Goal: Task Accomplishment & Management: Use online tool/utility

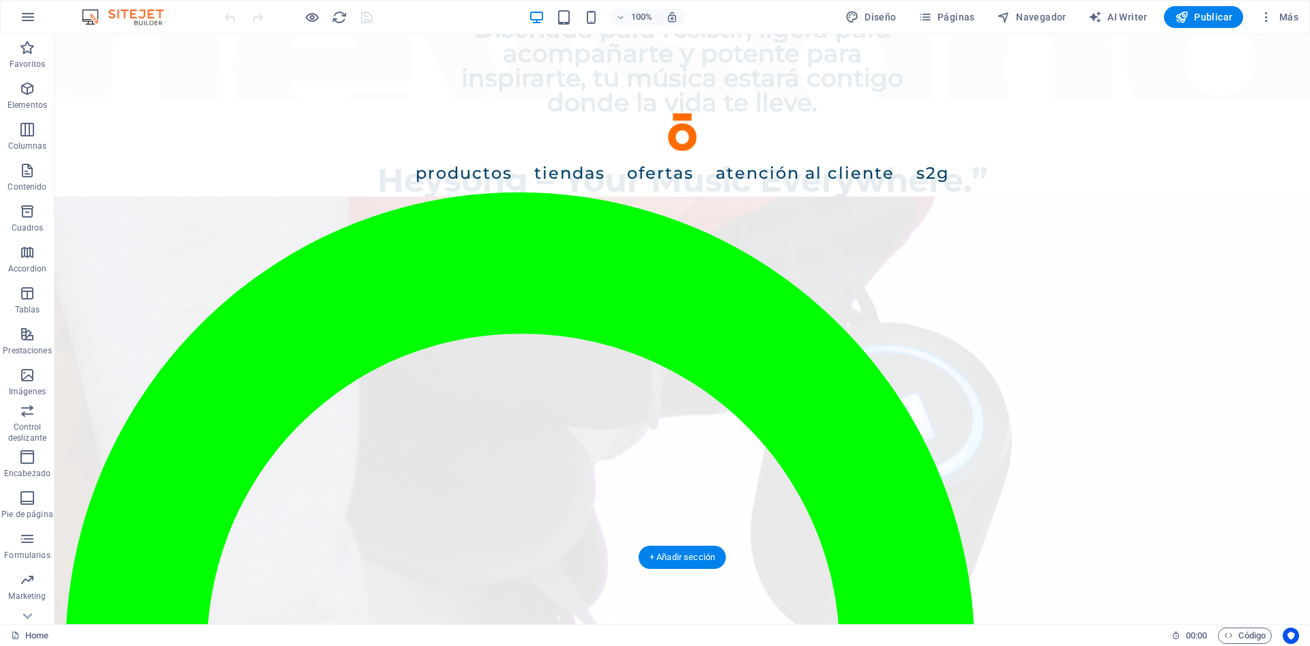
scroll to position [1520, 0]
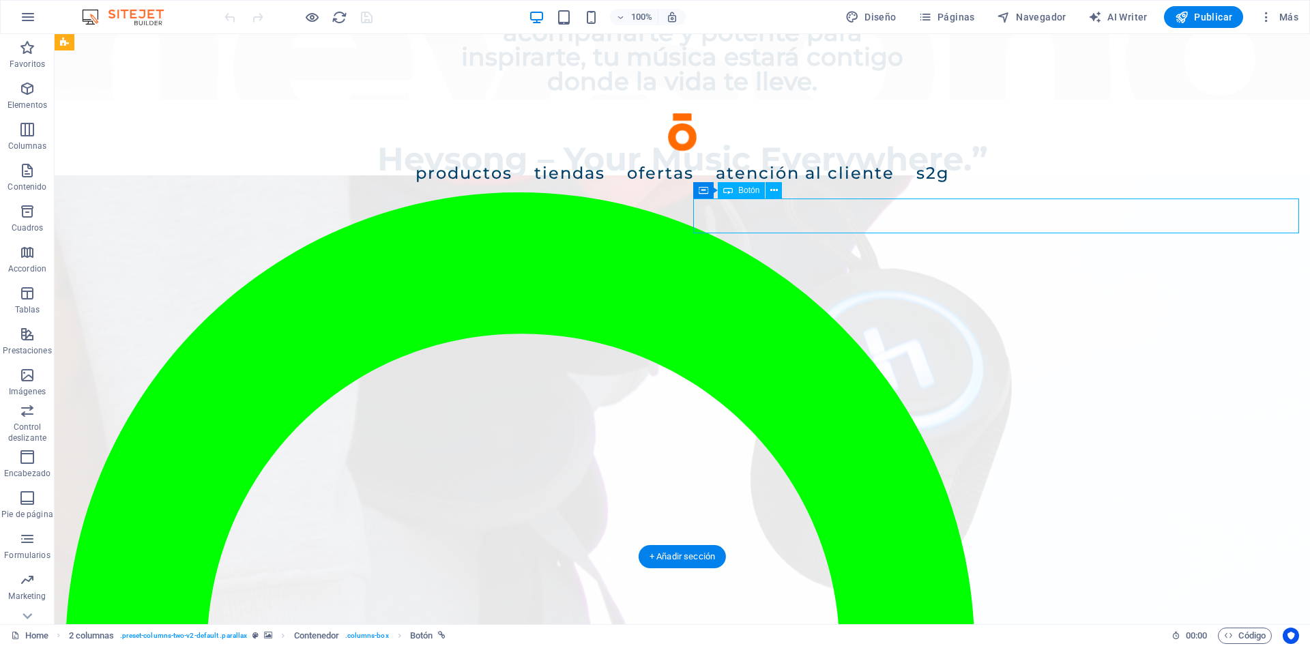
scroll to position [1372, 0]
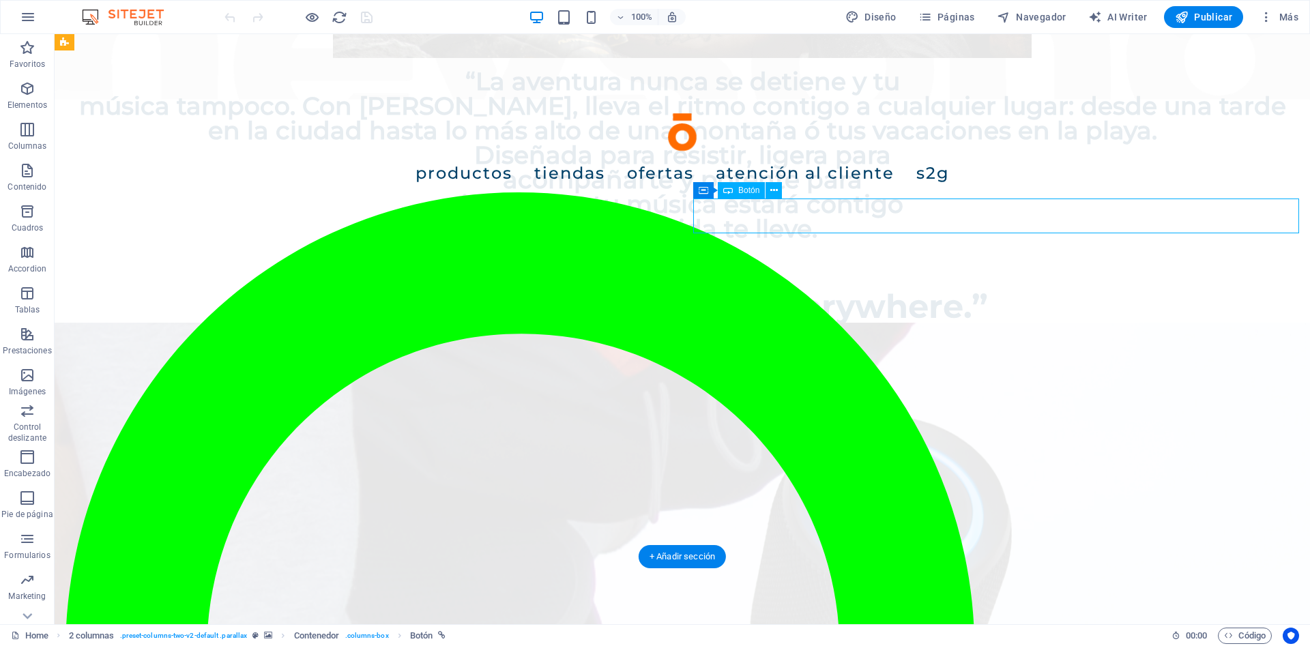
select select "5"
select select
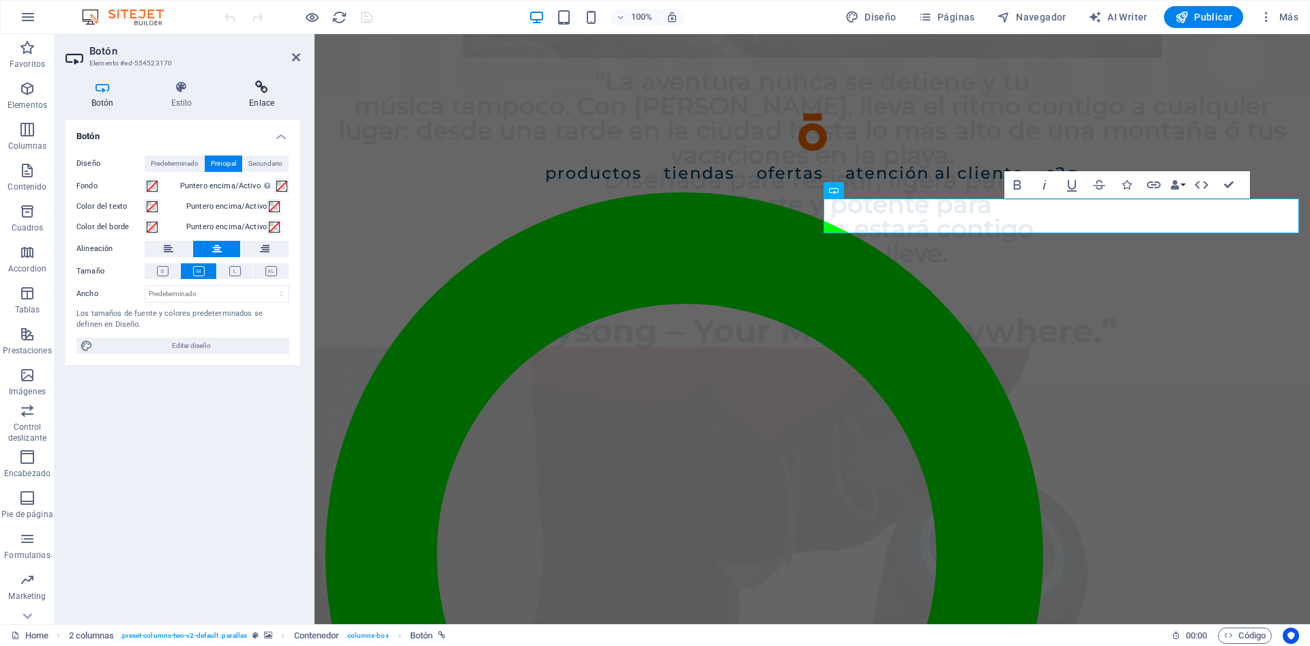
click at [246, 100] on h4 "Enlace" at bounding box center [261, 95] width 77 height 29
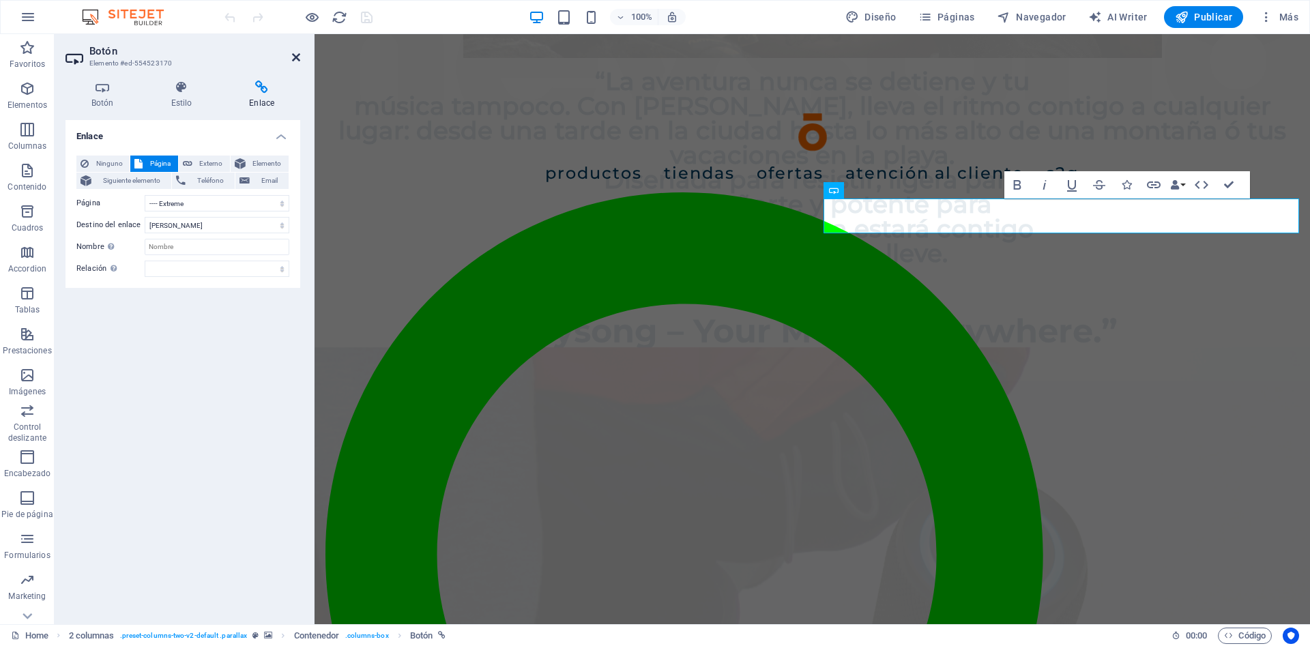
click at [298, 56] on icon at bounding box center [296, 57] width 8 height 11
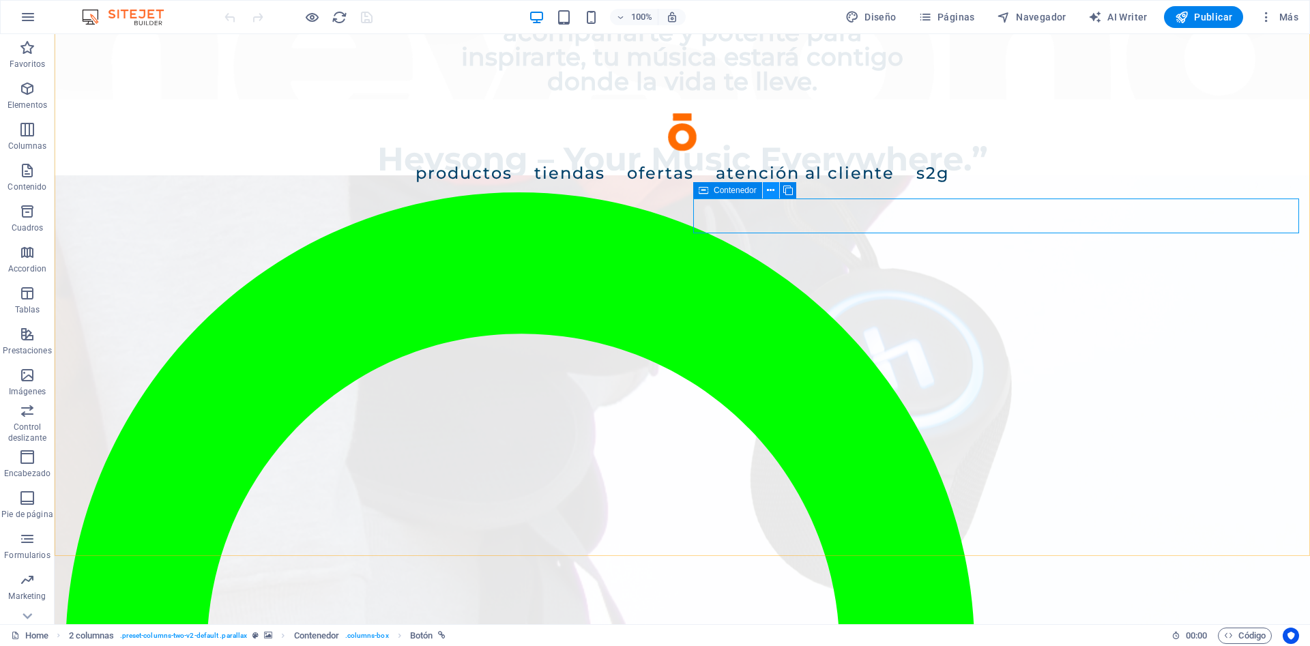
drag, startPoint x: 722, startPoint y: 191, endPoint x: 773, endPoint y: 190, distance: 51.2
click at [723, 190] on span "Contenedor" at bounding box center [735, 190] width 43 height 8
click at [768, 193] on icon at bounding box center [771, 191] width 8 height 14
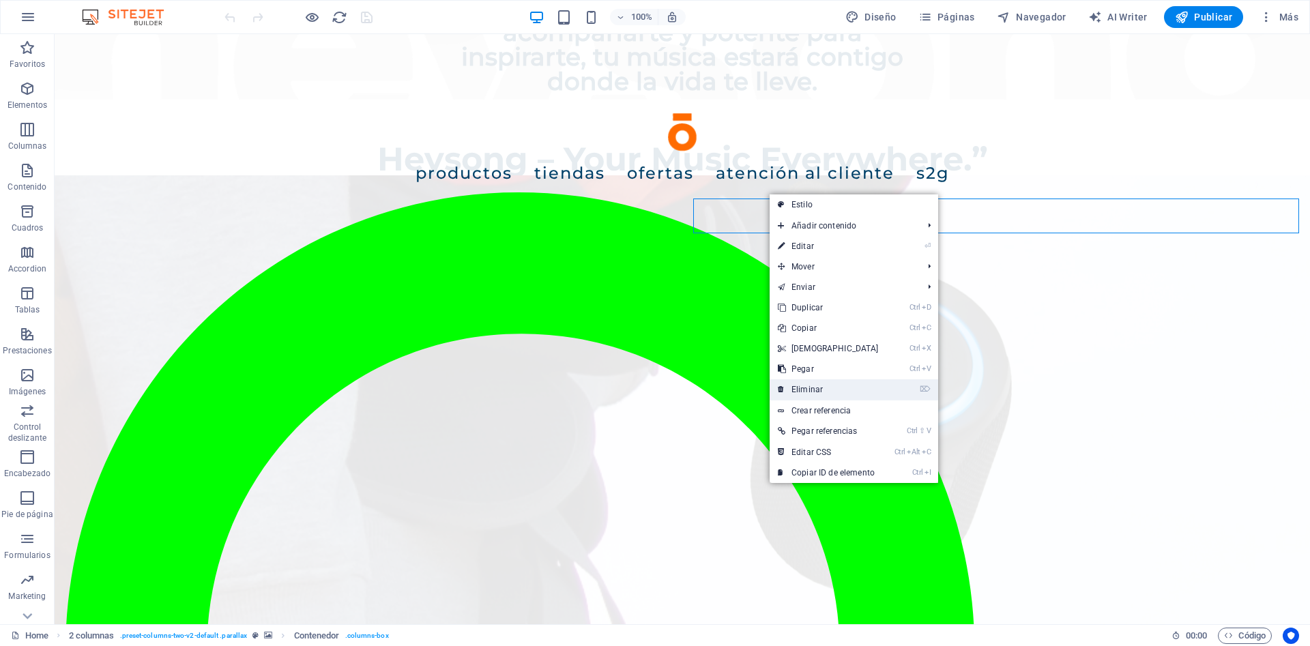
click at [839, 385] on link "⌦ Eliminar" at bounding box center [828, 389] width 117 height 20
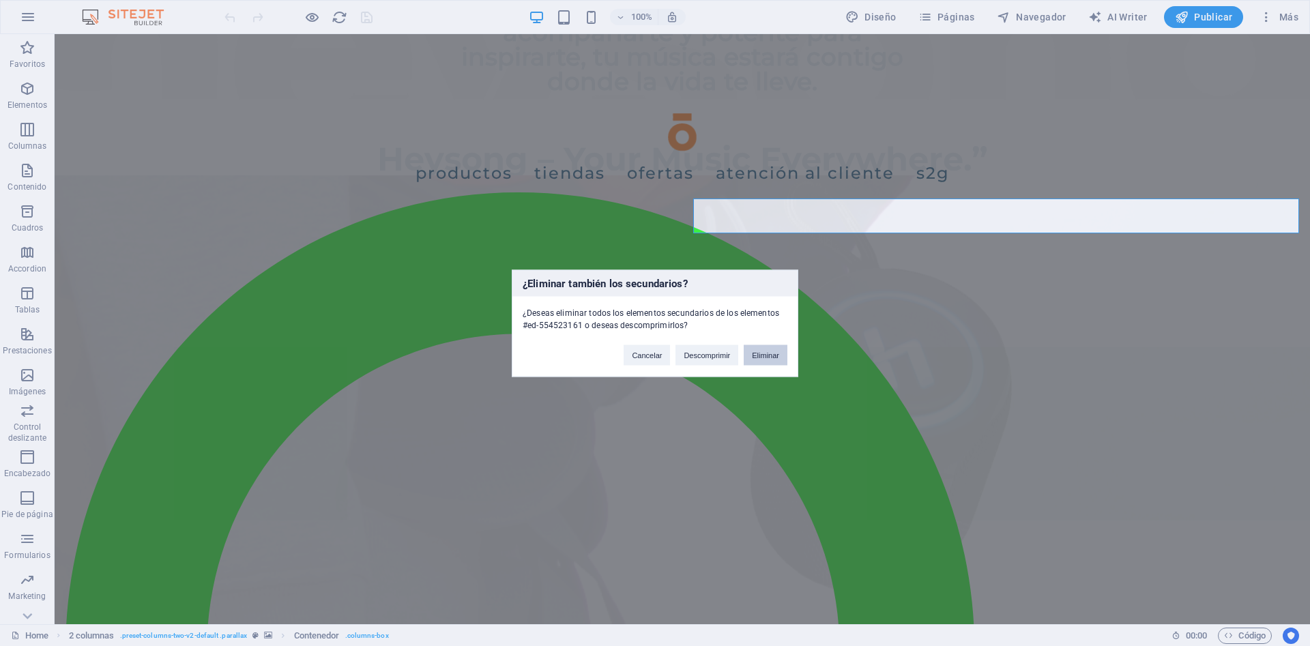
click at [756, 353] on button "Eliminar" at bounding box center [766, 355] width 44 height 20
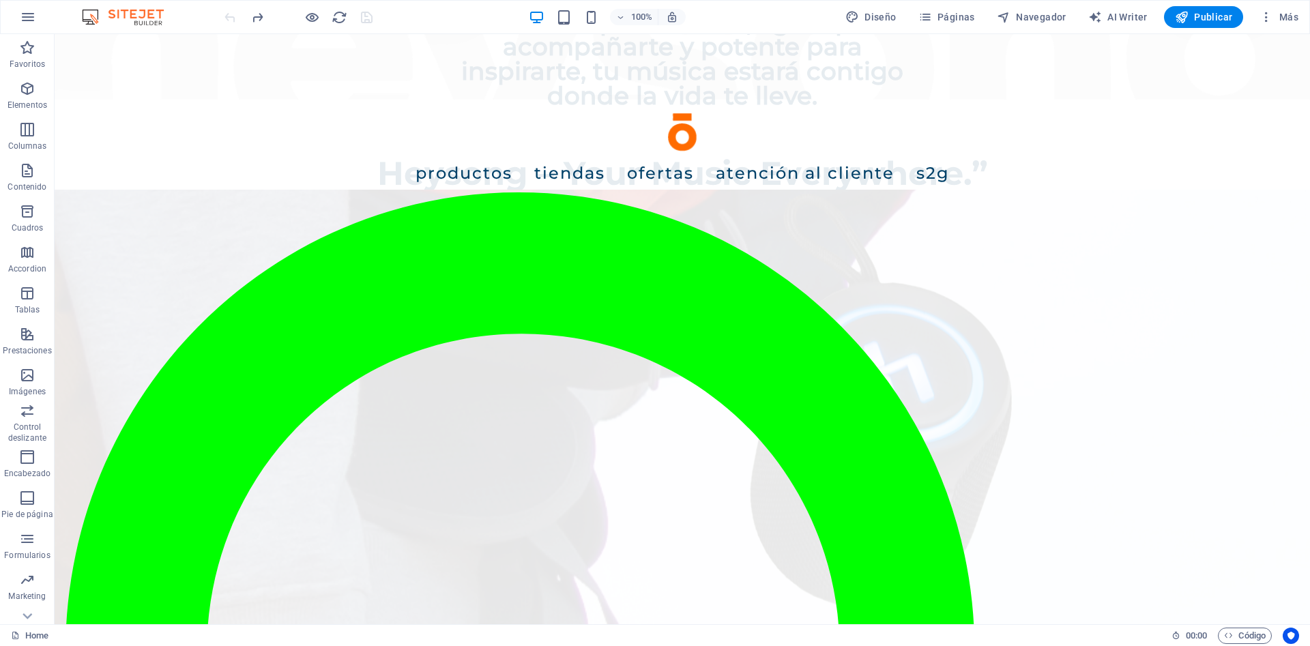
scroll to position [1241, 0]
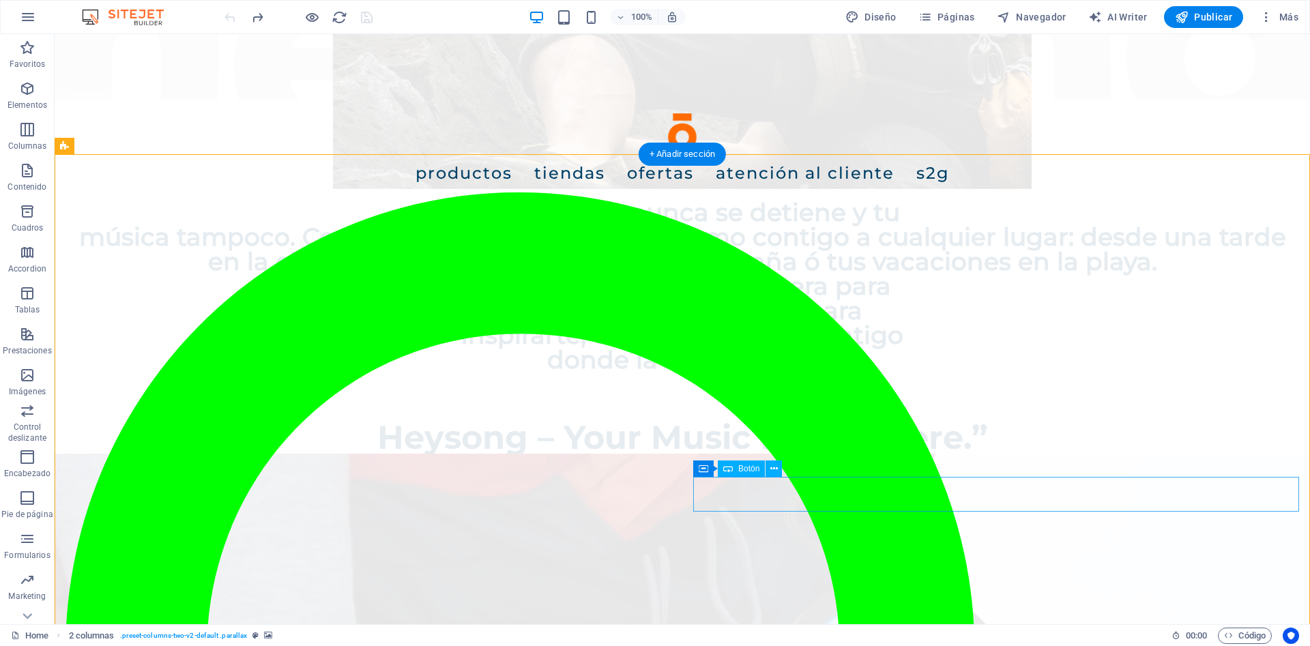
click at [743, 471] on span "Botón" at bounding box center [748, 469] width 21 height 8
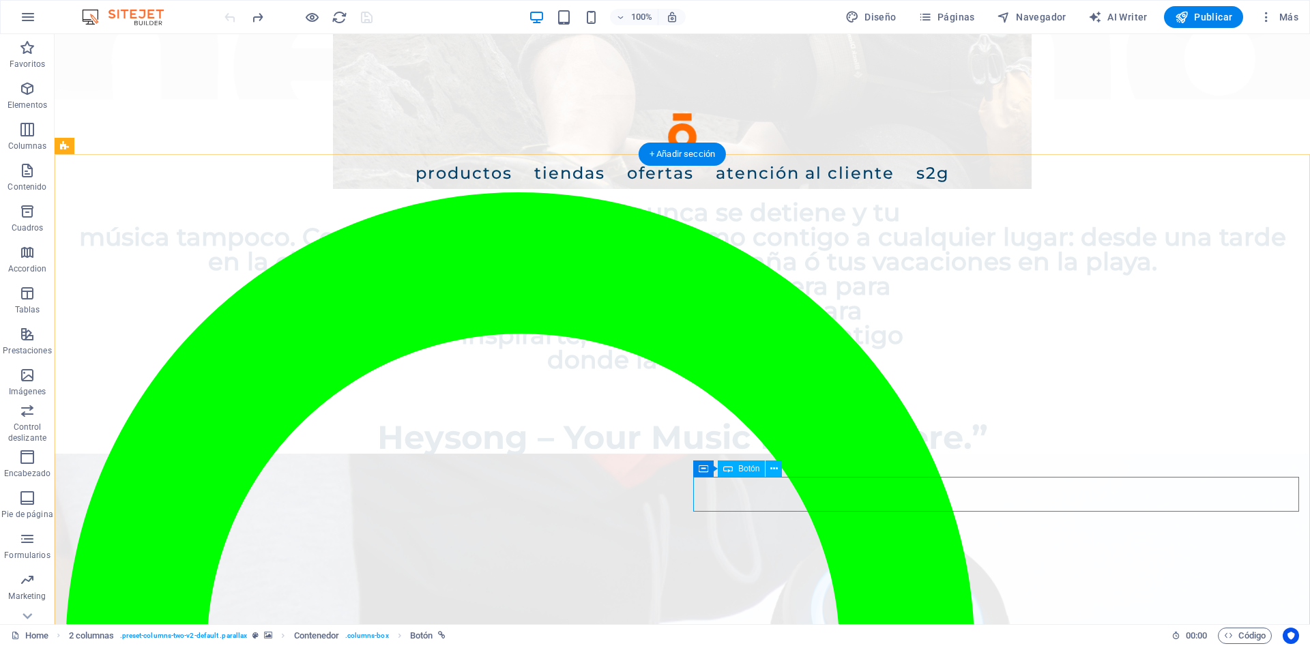
select select "5"
select select
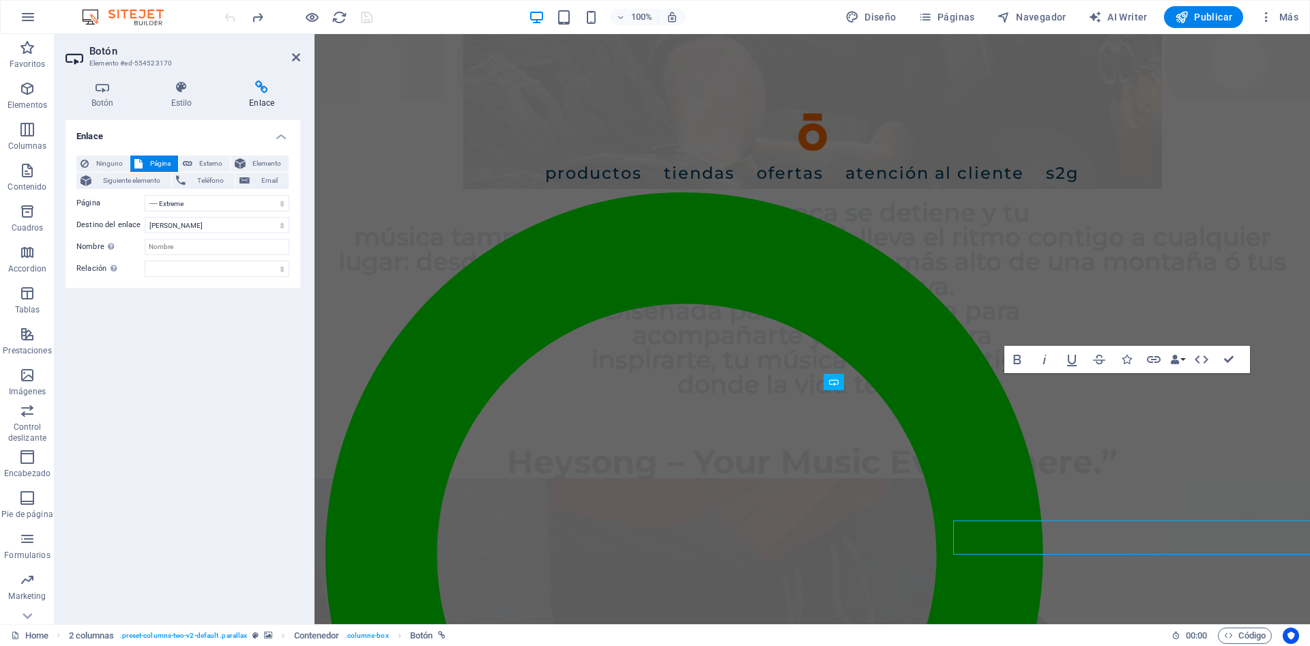
scroll to position [1198, 0]
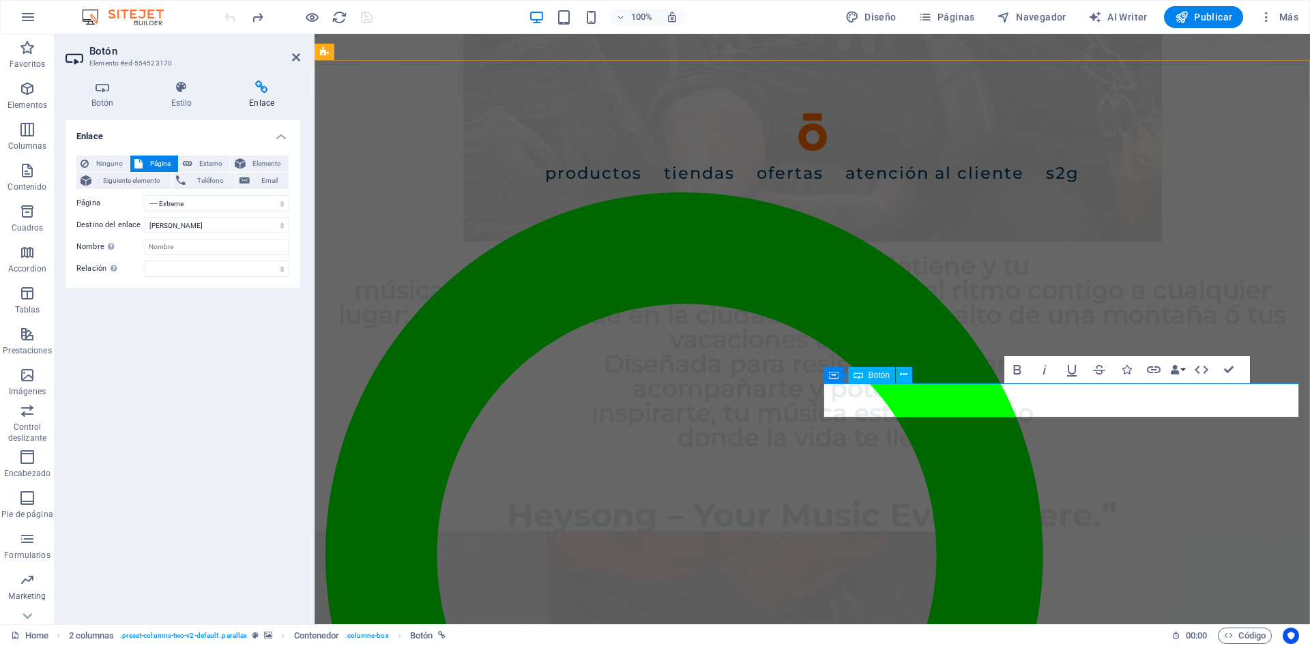
scroll to position [1187, 0]
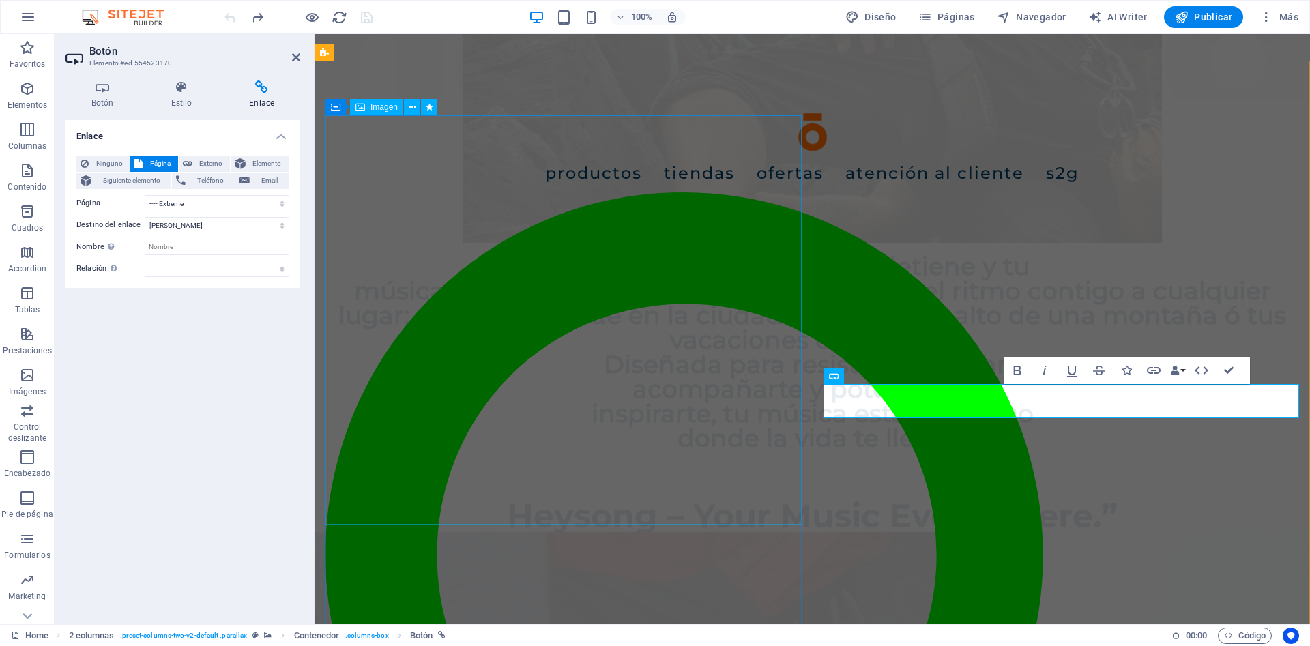
drag, startPoint x: 1155, startPoint y: 393, endPoint x: 665, endPoint y: 374, distance: 490.3
click at [916, 375] on icon at bounding box center [918, 375] width 10 height 14
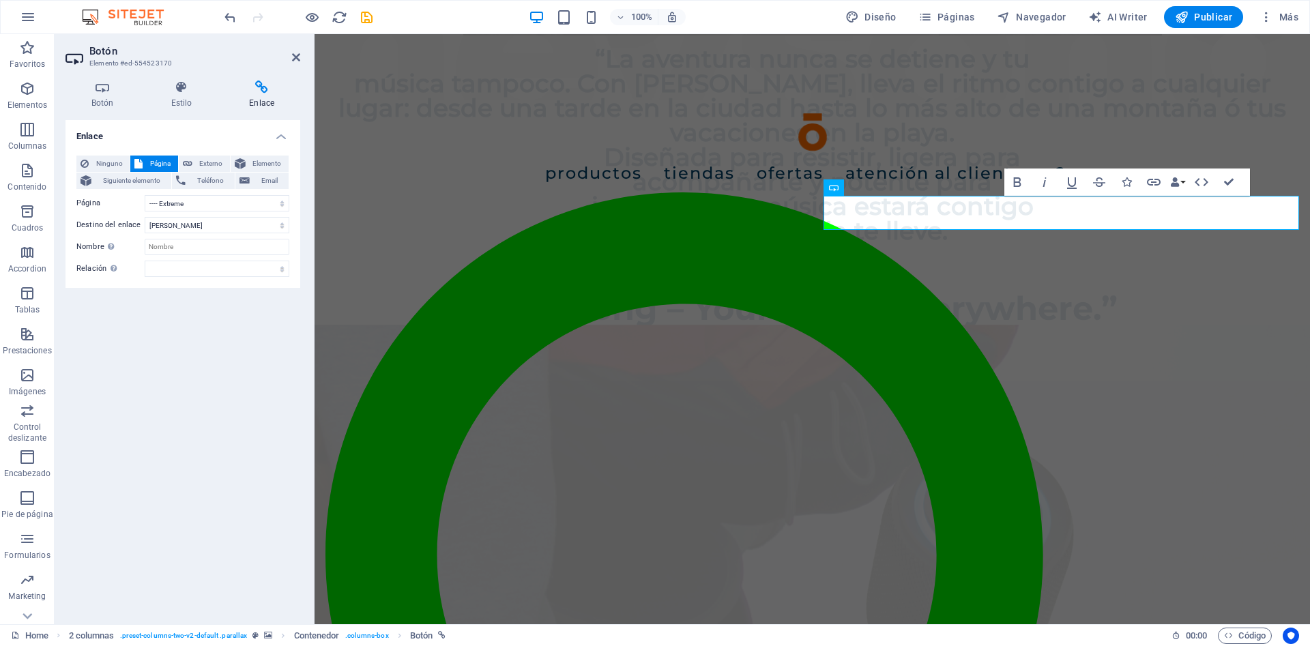
scroll to position [1376, 0]
click at [888, 188] on span "Botón" at bounding box center [879, 188] width 21 height 8
click at [905, 188] on icon at bounding box center [904, 187] width 8 height 14
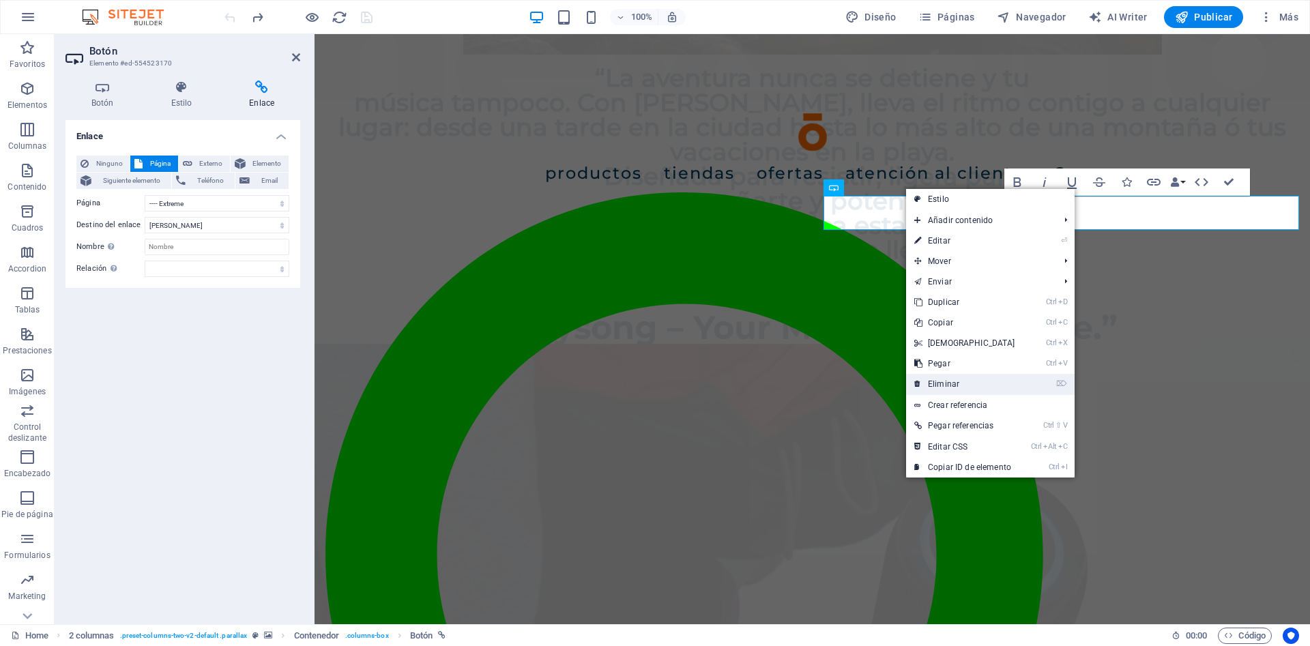
click at [934, 377] on link "⌦ Eliminar" at bounding box center [964, 384] width 117 height 20
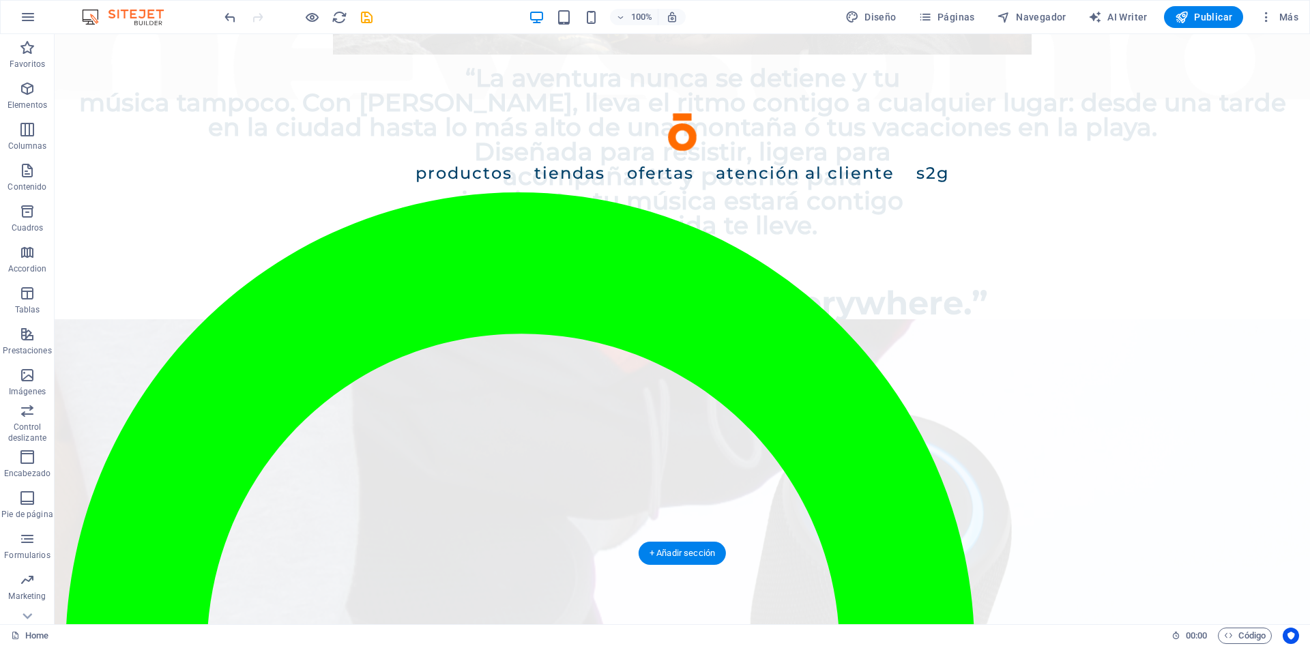
scroll to position [1523, 0]
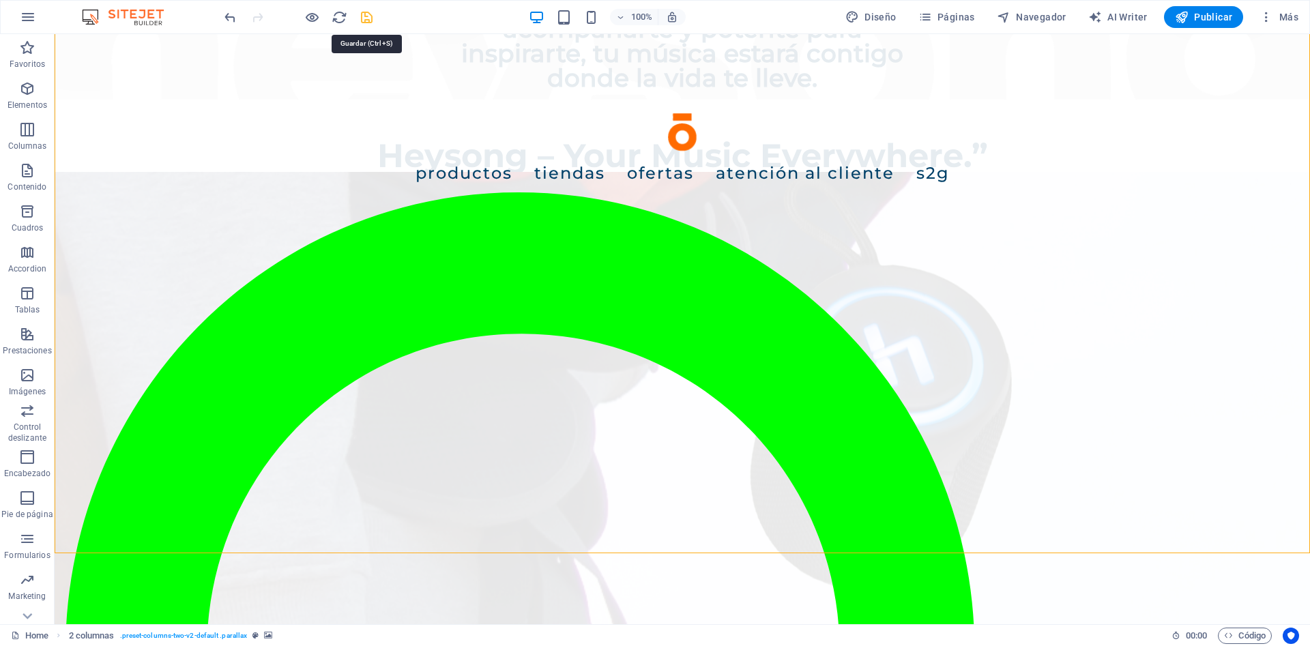
click at [362, 25] on icon "save" at bounding box center [367, 18] width 16 height 16
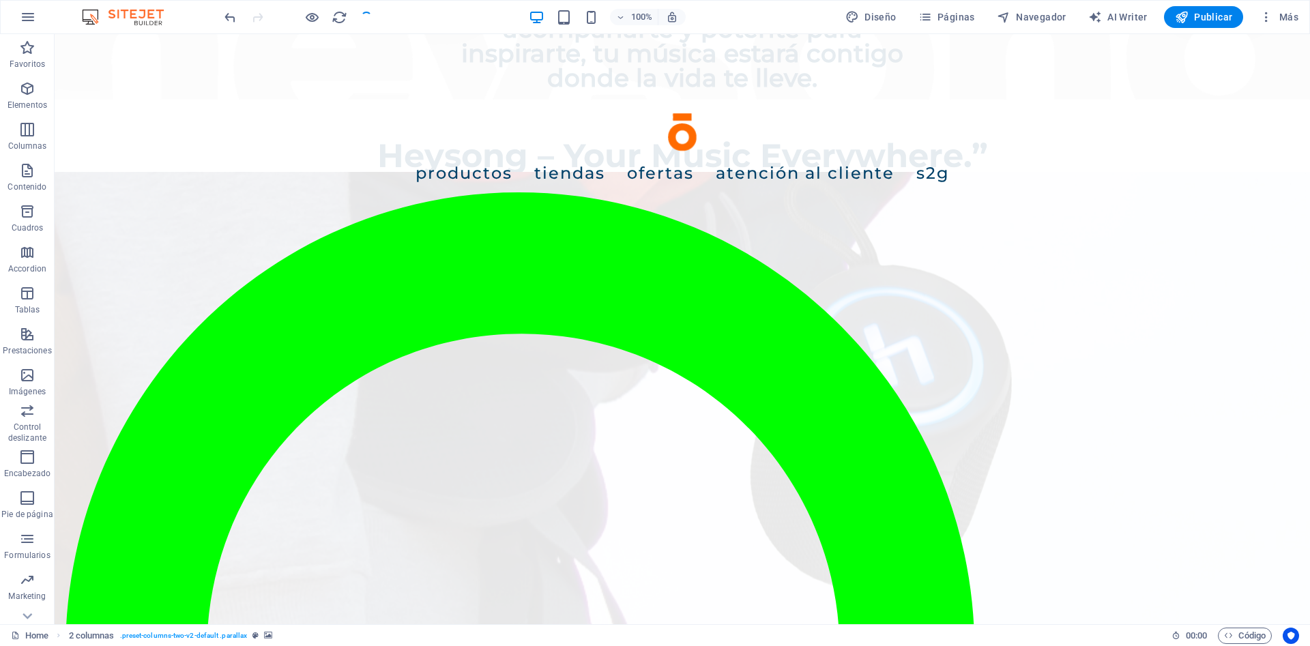
checkbox input "false"
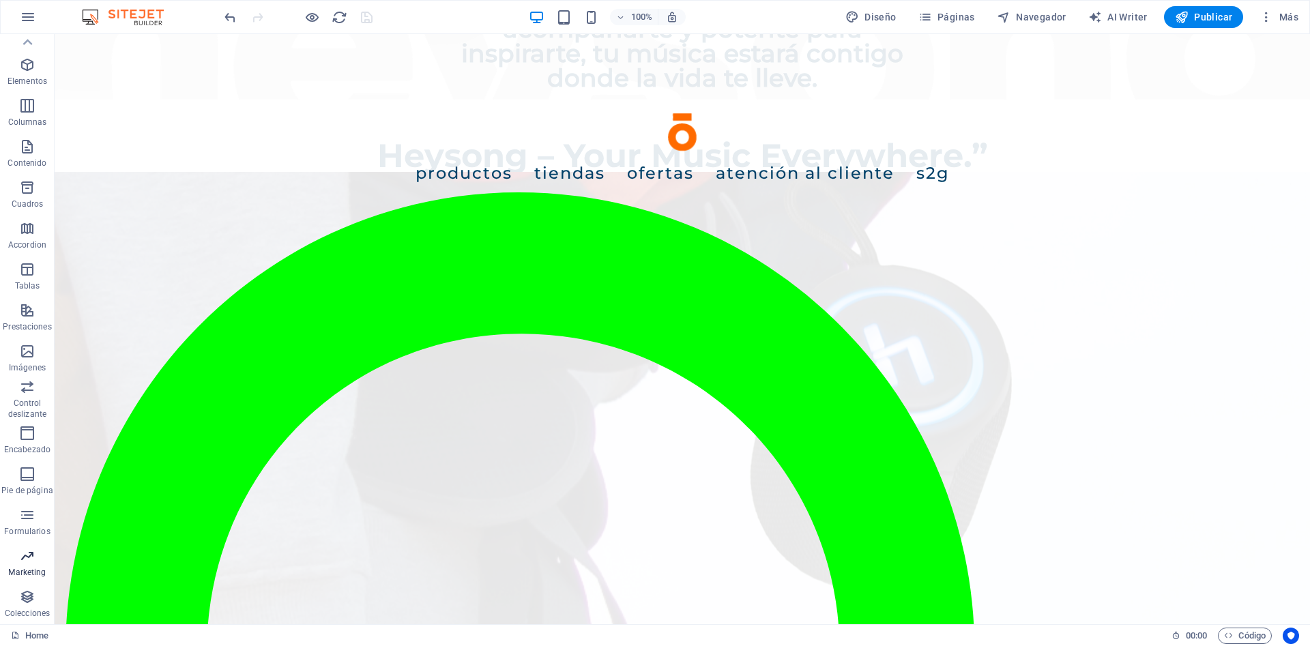
click at [27, 568] on p "Marketing" at bounding box center [27, 572] width 38 height 11
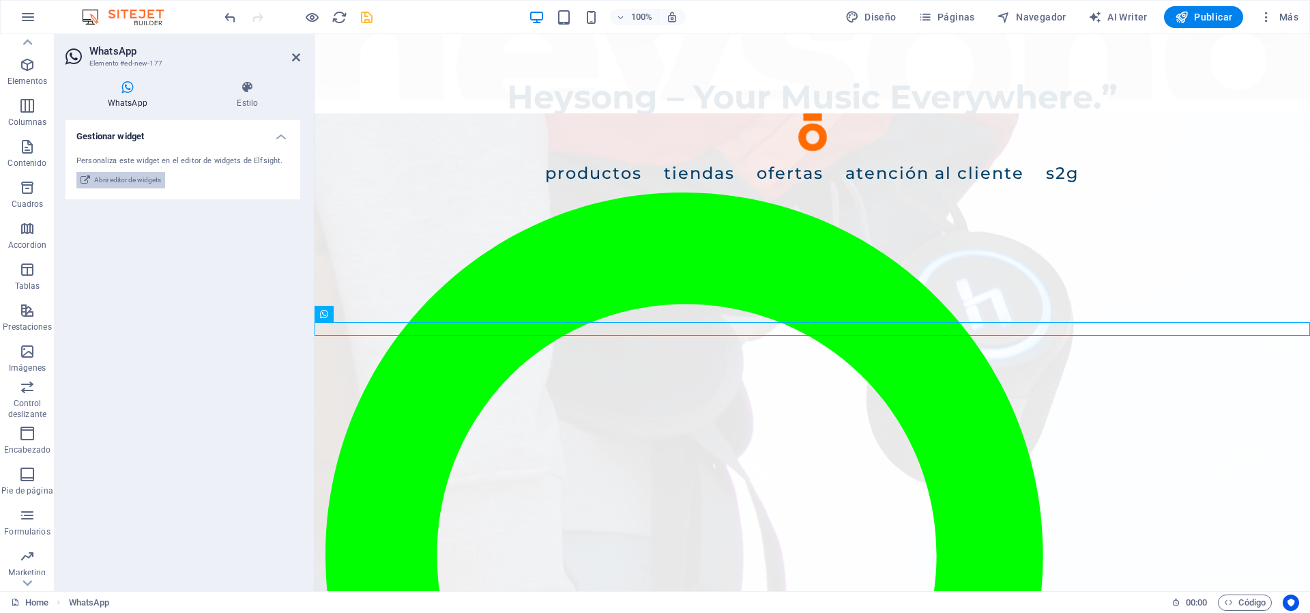
click at [128, 181] on span "Abrir editor de widgets" at bounding box center [127, 180] width 67 height 16
click at [128, 177] on span "Abrir editor de widgets" at bounding box center [127, 180] width 67 height 16
click at [387, 315] on icon at bounding box center [386, 314] width 8 height 14
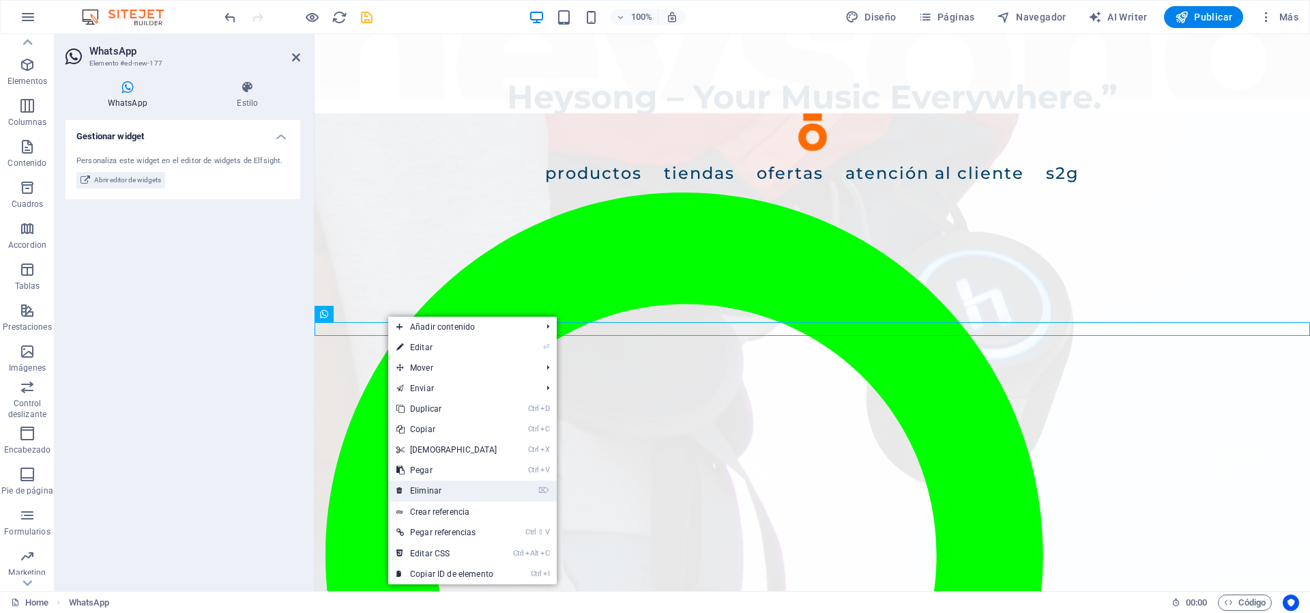
click at [463, 485] on link "⌦ Eliminar" at bounding box center [446, 490] width 117 height 20
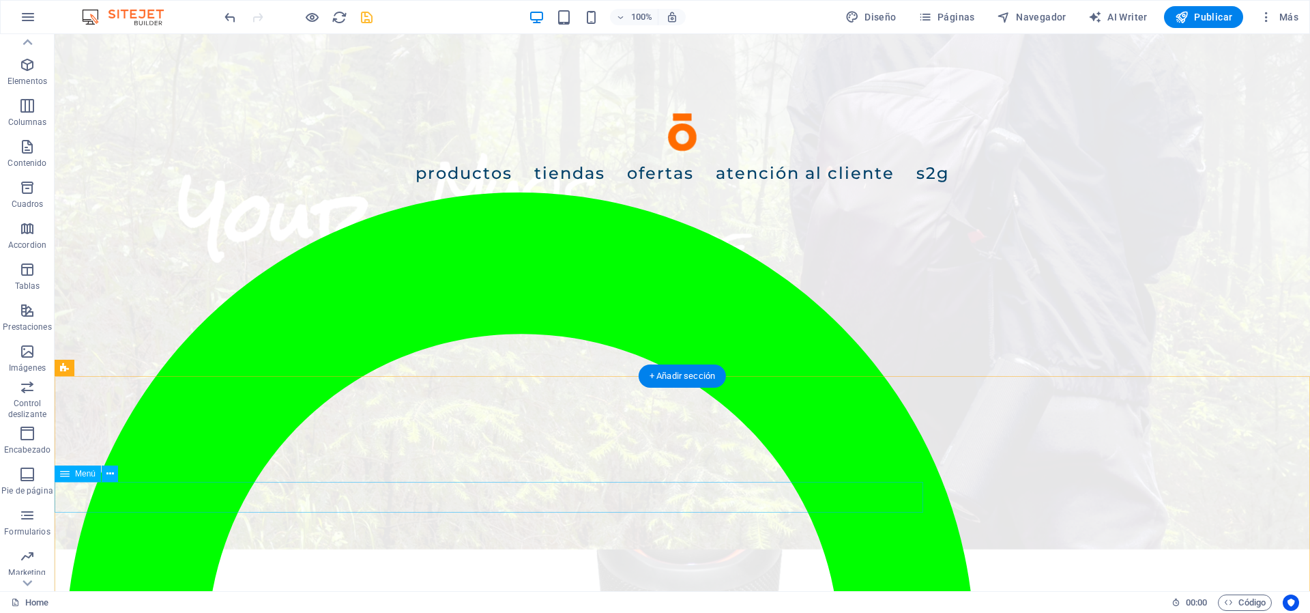
scroll to position [3324, 0]
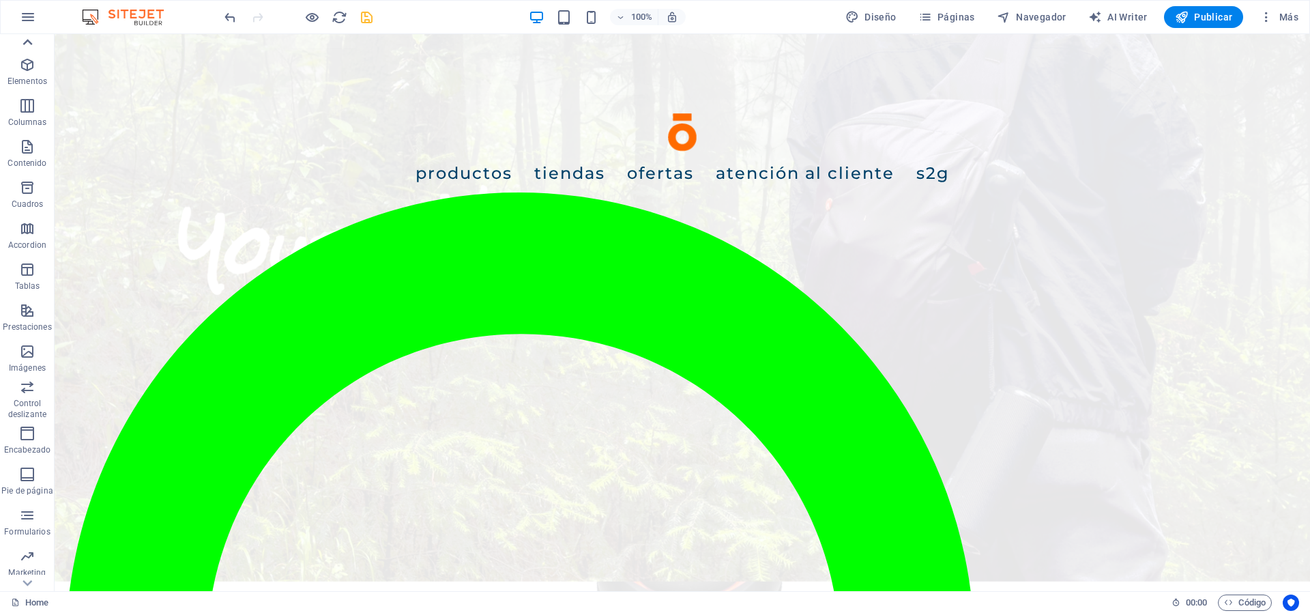
click at [26, 37] on icon at bounding box center [27, 42] width 19 height 19
click at [26, 94] on icon "button" at bounding box center [27, 89] width 16 height 16
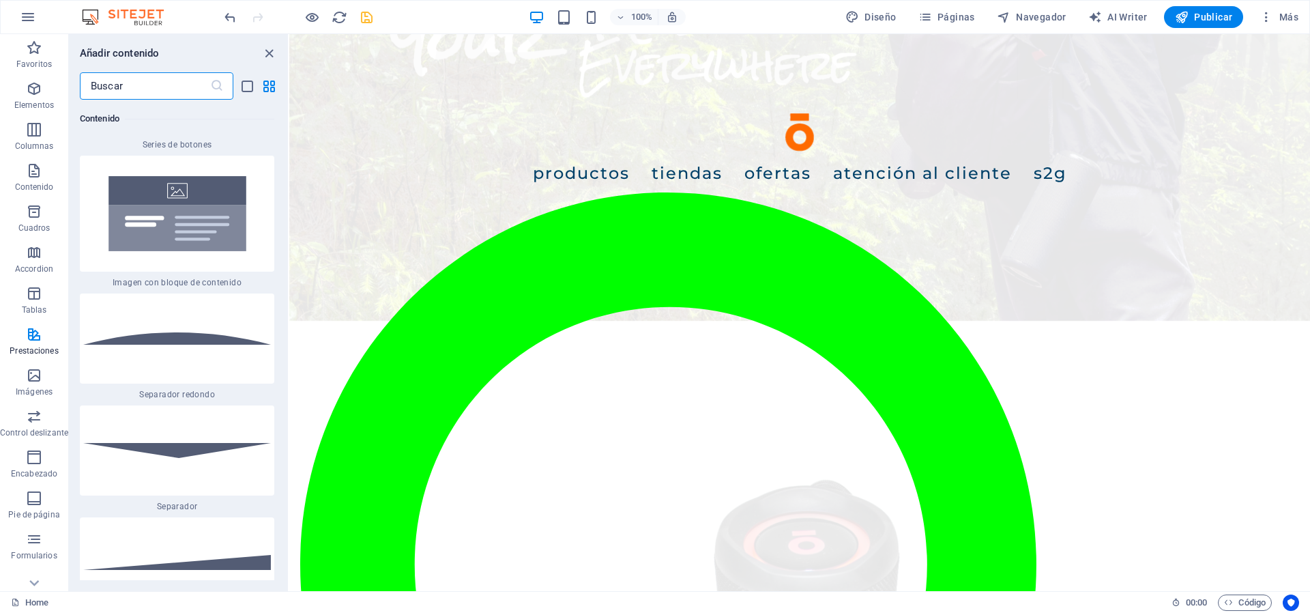
scroll to position [6756, 0]
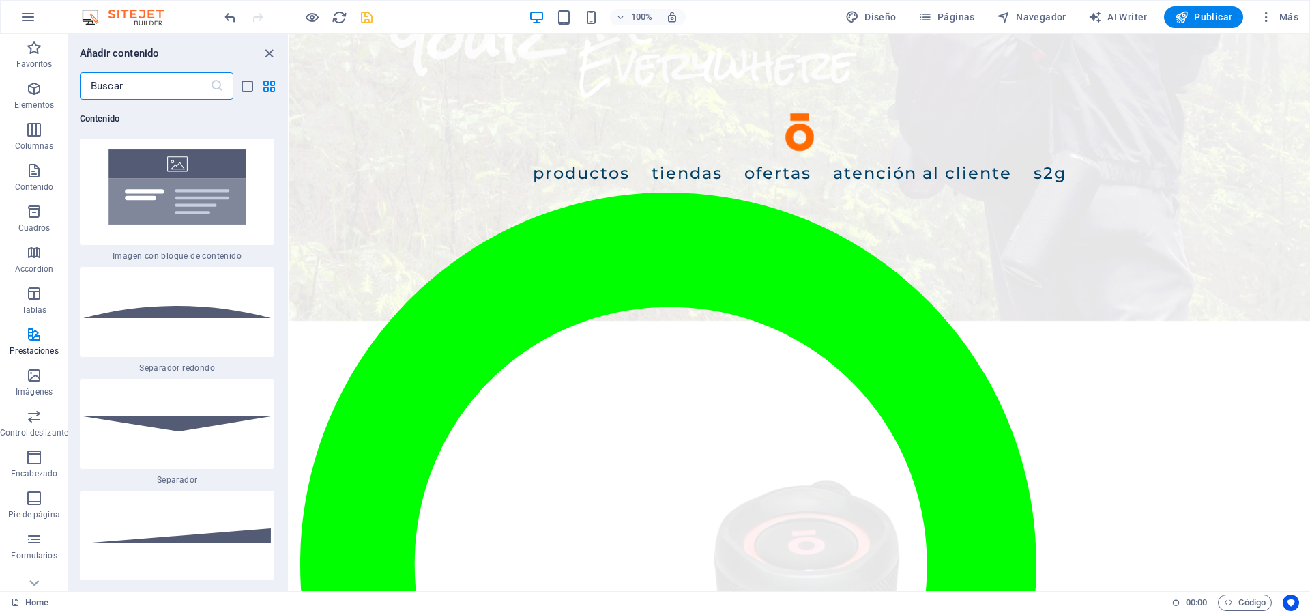
radio input "true"
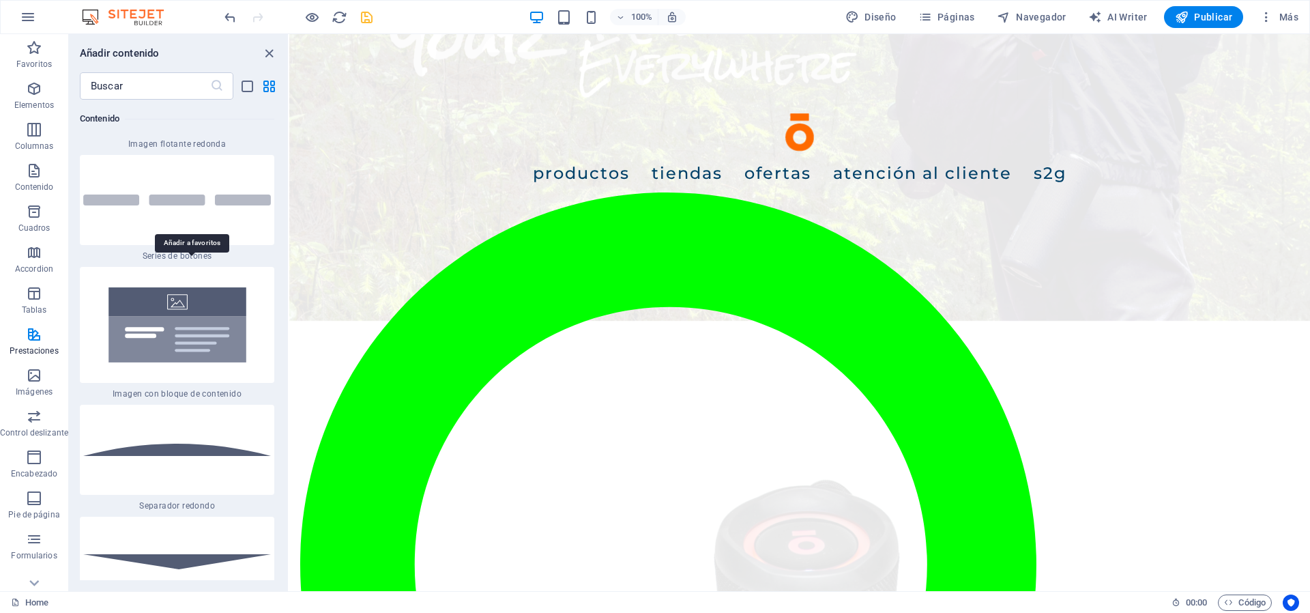
radio input "true"
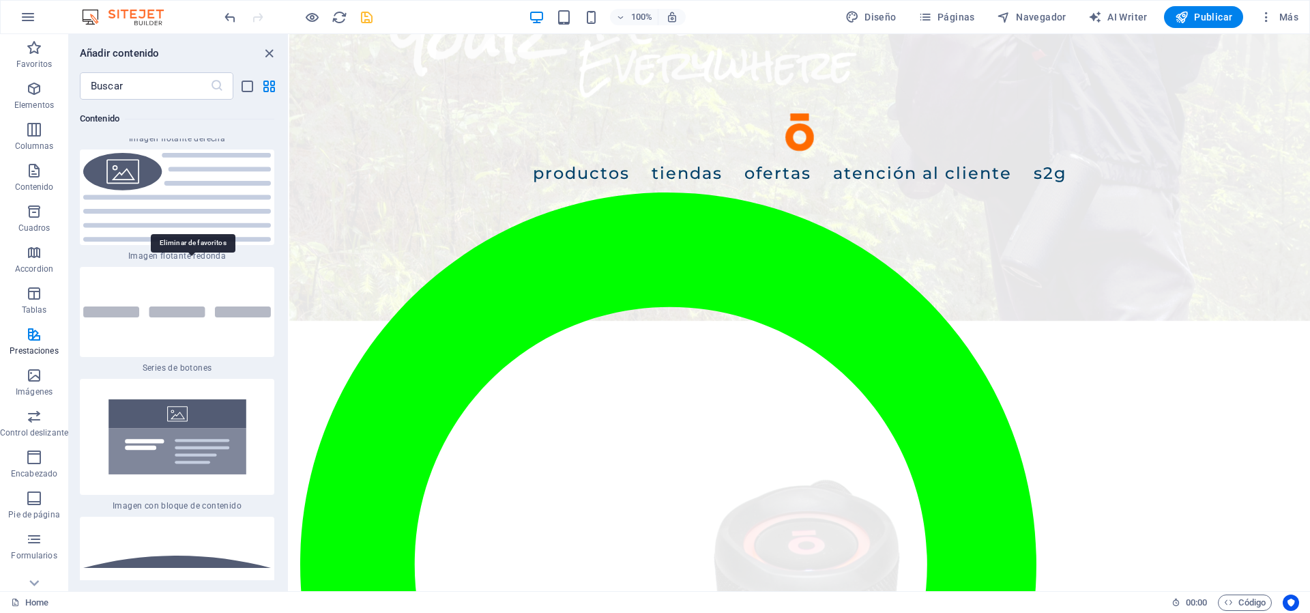
scroll to position [6868, 0]
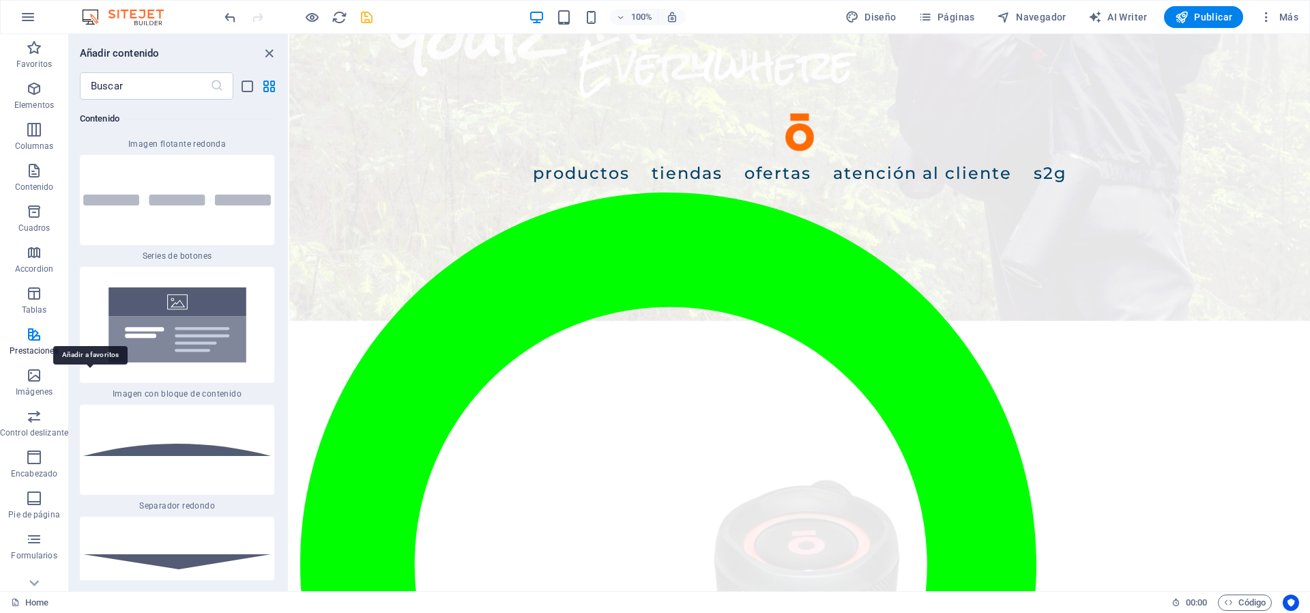
radio input "true"
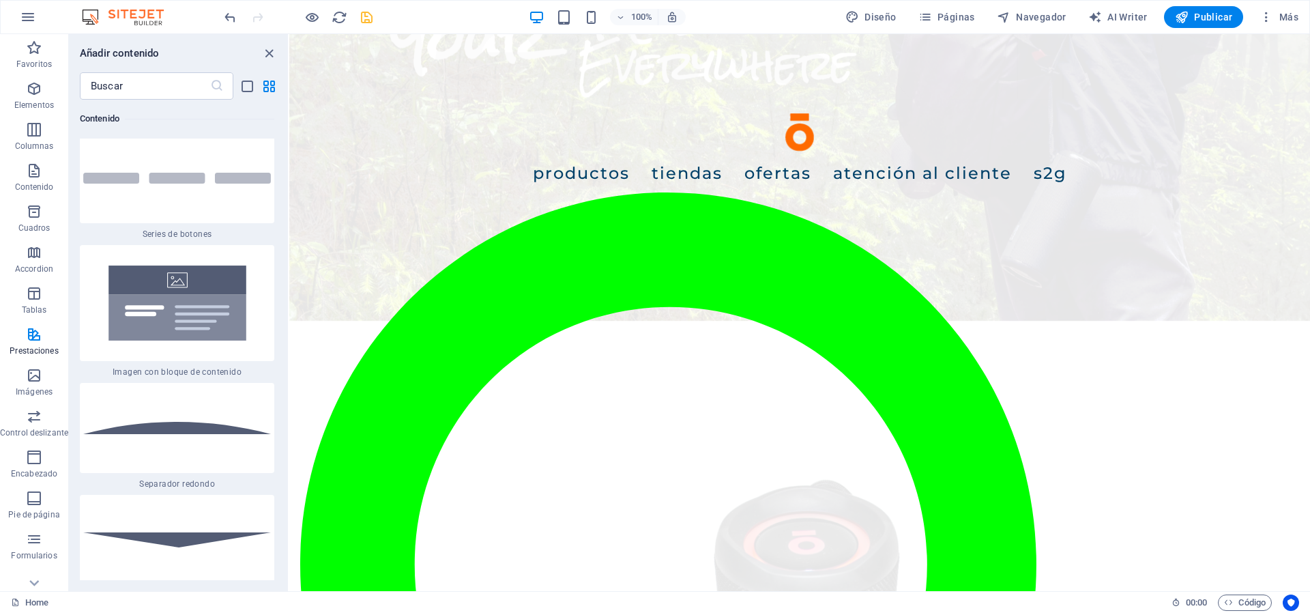
scroll to position [7053, 0]
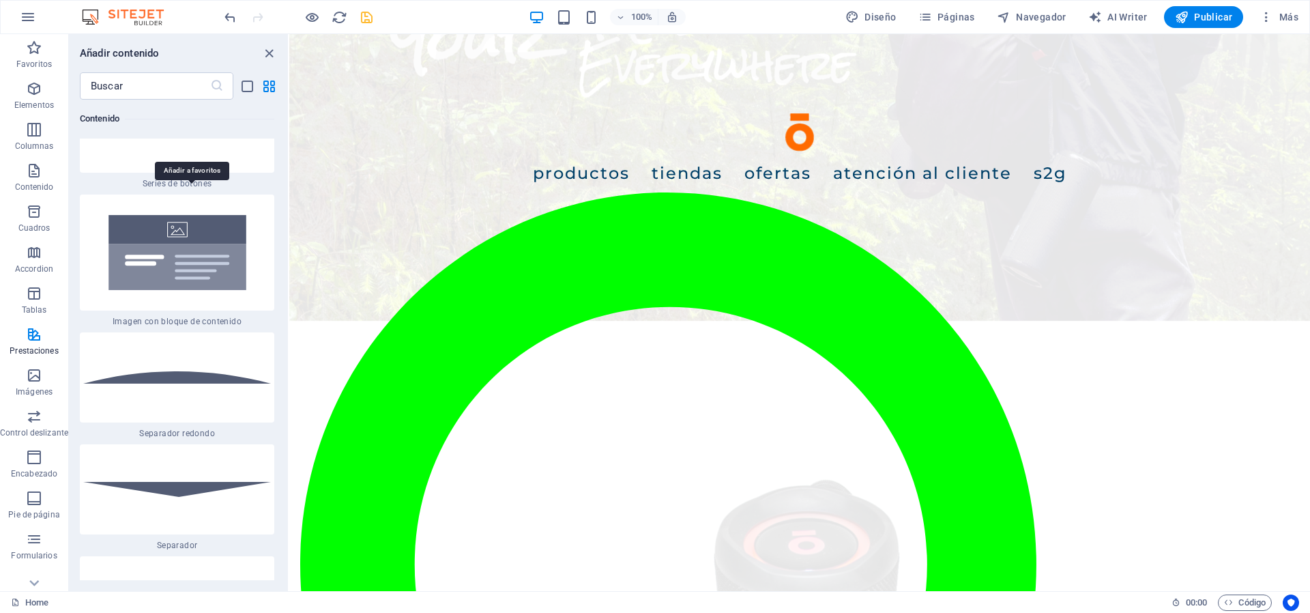
radio input "true"
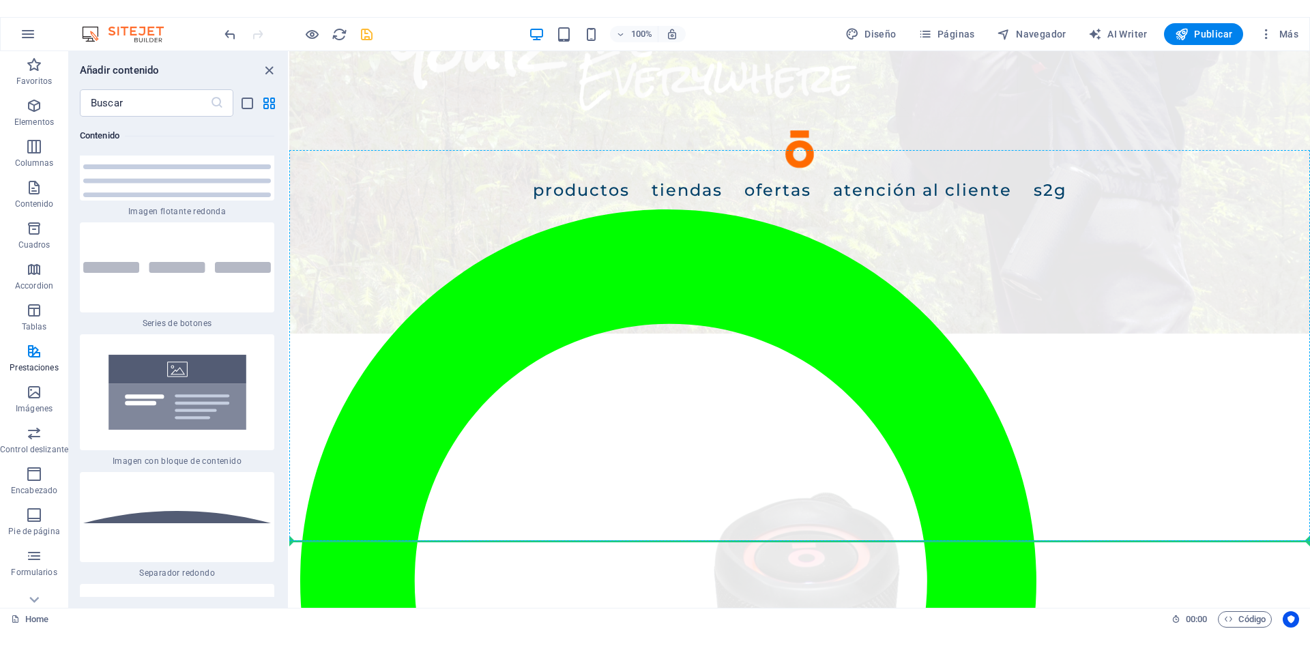
scroll to position [3180, 0]
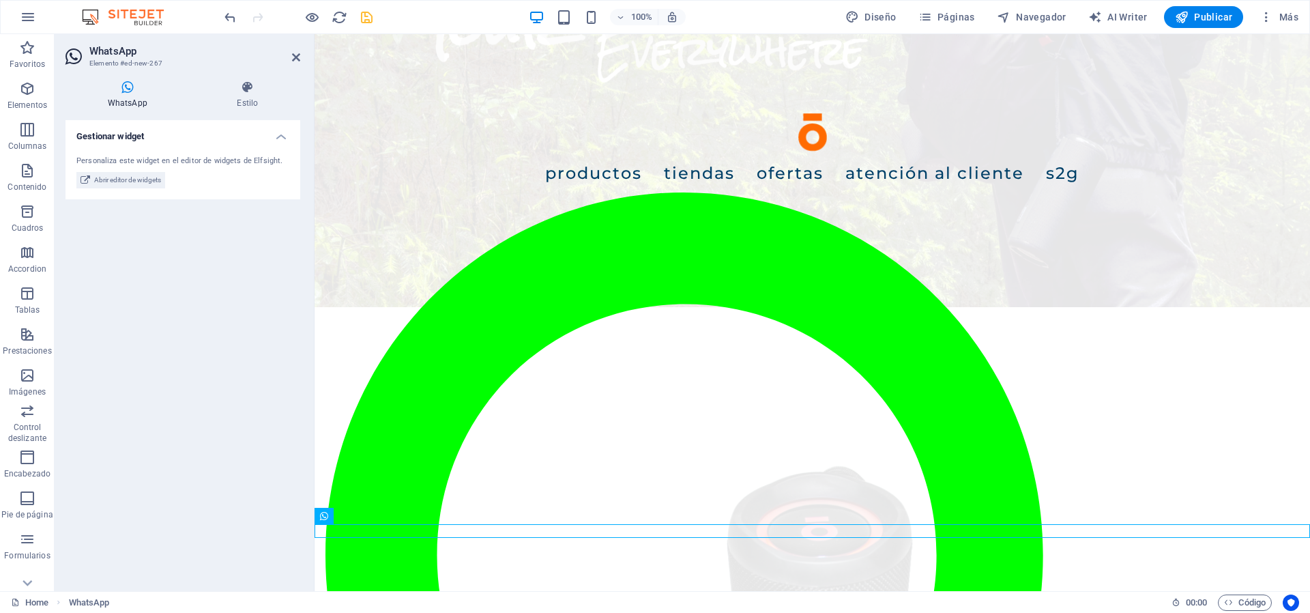
drag, startPoint x: 95, startPoint y: 255, endPoint x: 101, endPoint y: 246, distance: 10.2
click at [100, 252] on div "Gestionar widget Personaliza este widget en el editor de widgets de Elfsight. A…" at bounding box center [183, 350] width 235 height 460
click at [113, 179] on span "Abrir editor de widgets" at bounding box center [127, 180] width 67 height 16
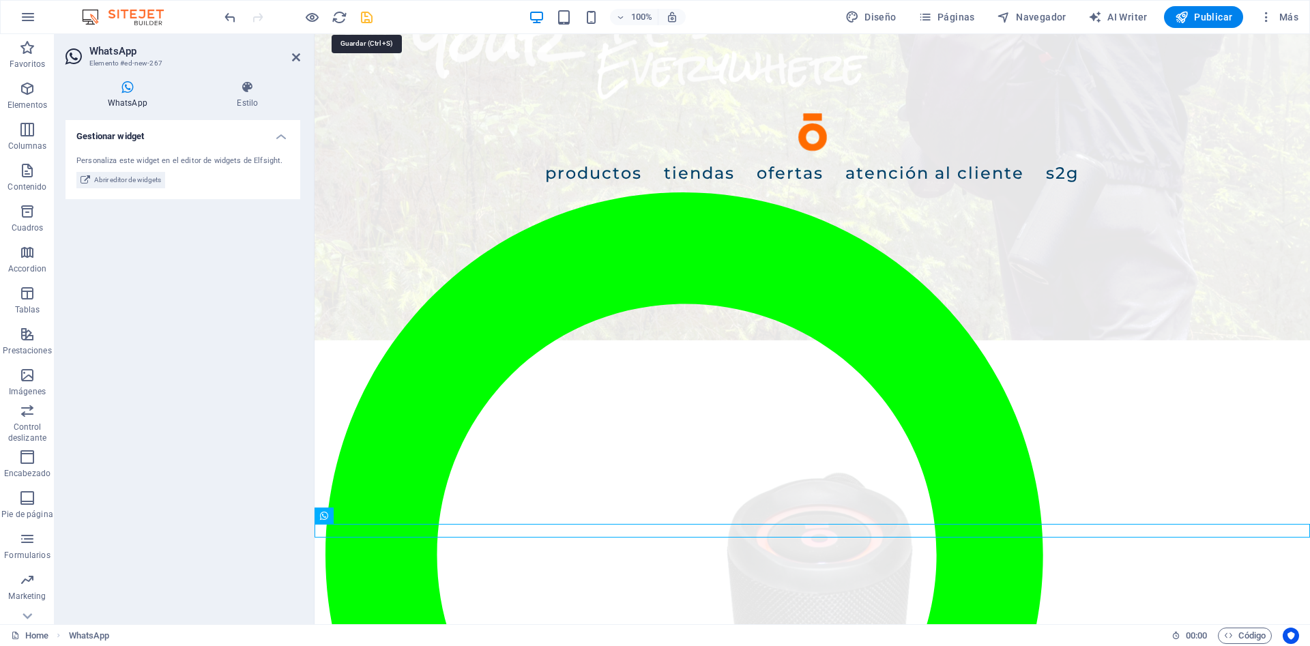
drag, startPoint x: 363, startPoint y: 14, endPoint x: 371, endPoint y: 5, distance: 12.1
click at [363, 14] on icon "save" at bounding box center [367, 18] width 16 height 16
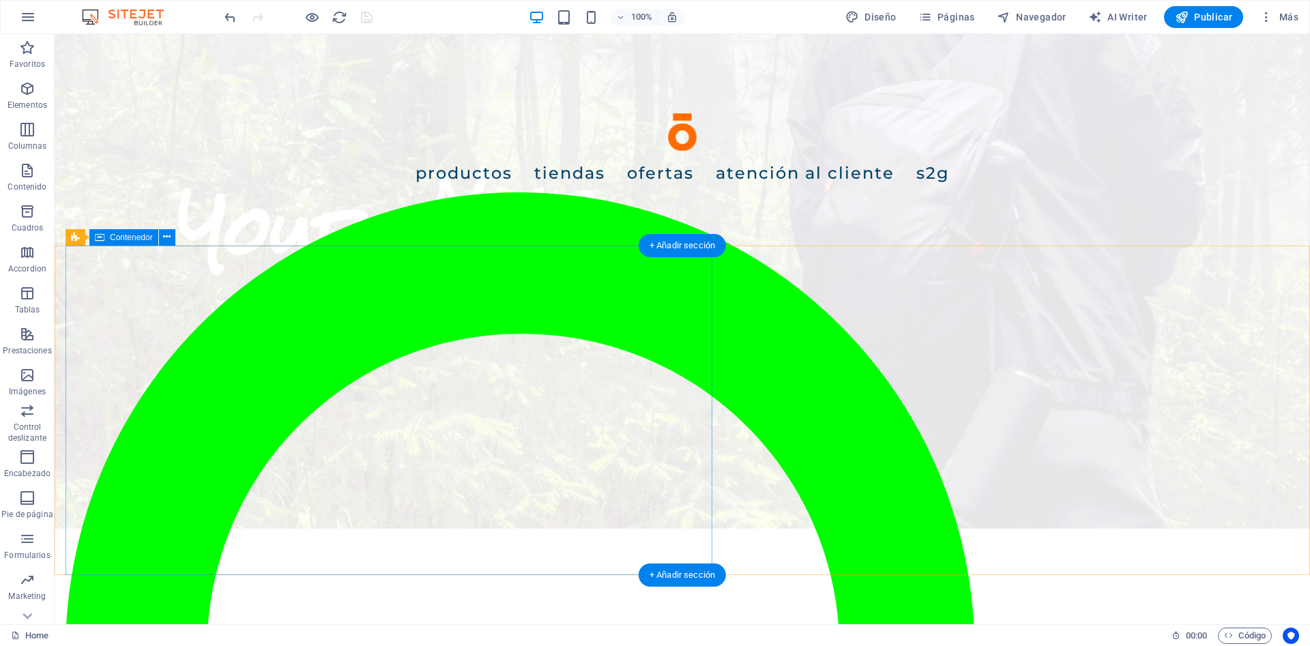
scroll to position [3151, 0]
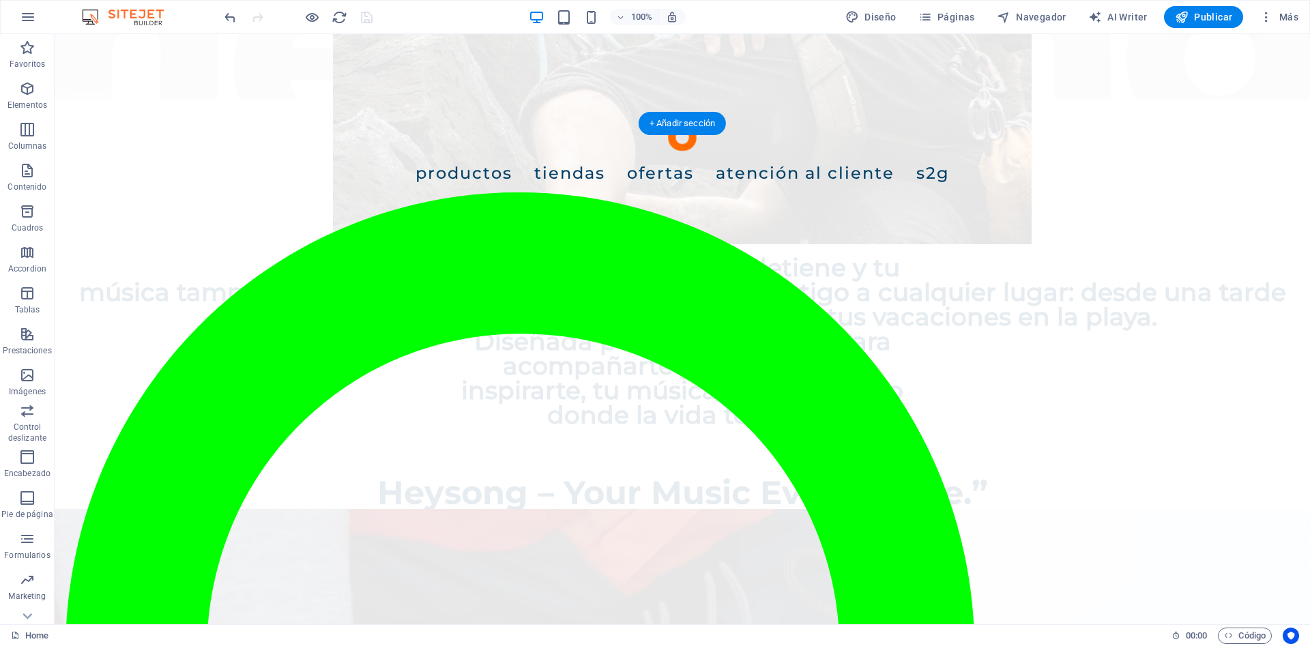
scroll to position [1272, 0]
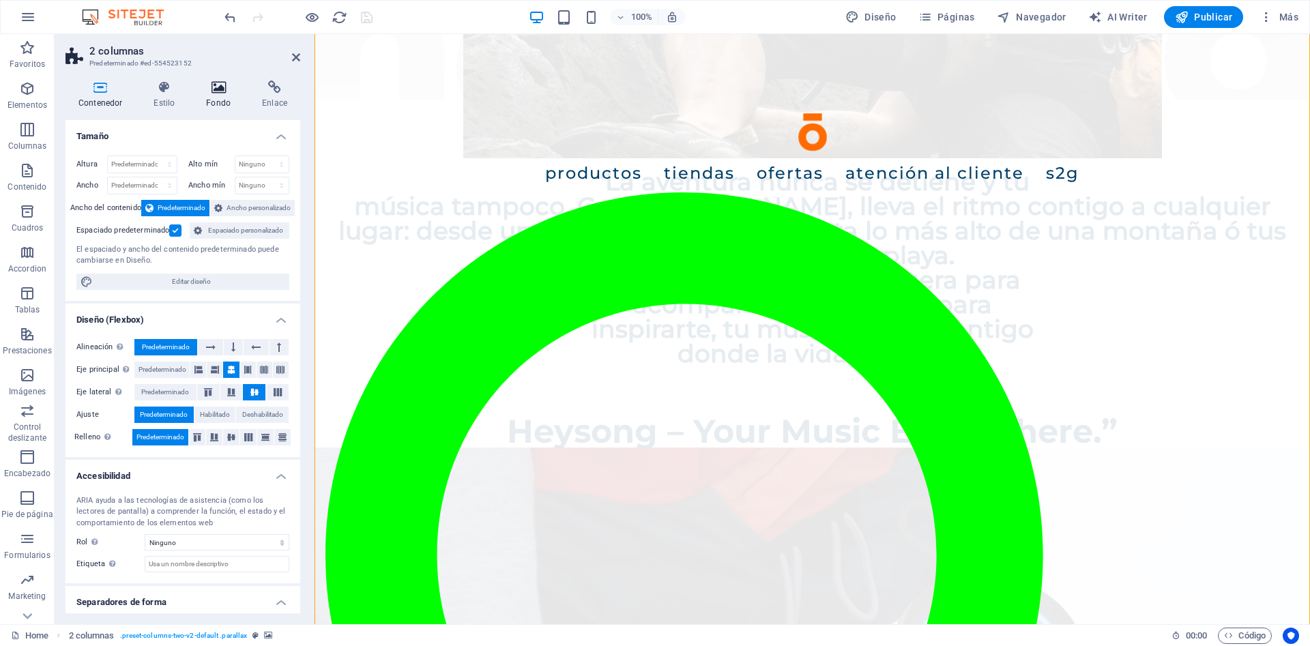
click at [225, 87] on icon at bounding box center [218, 88] width 50 height 14
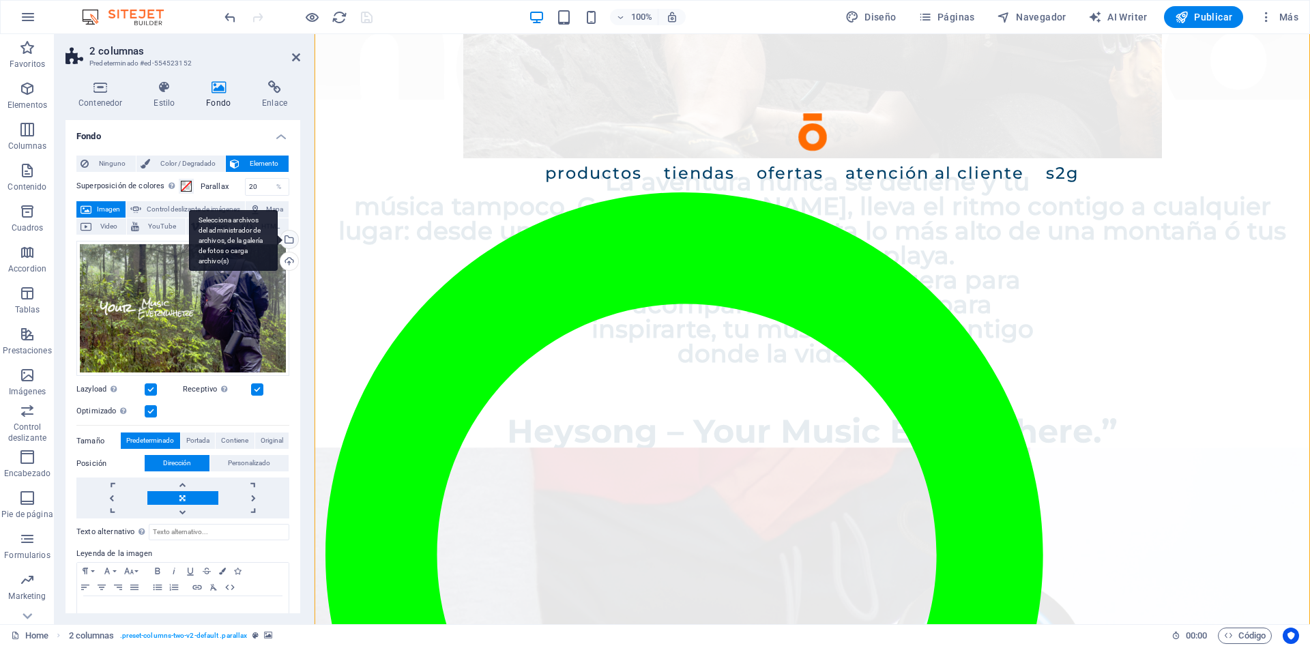
click at [291, 240] on div "Selecciona archivos del administrador de archivos, de la galería de fotos o car…" at bounding box center [288, 241] width 20 height 20
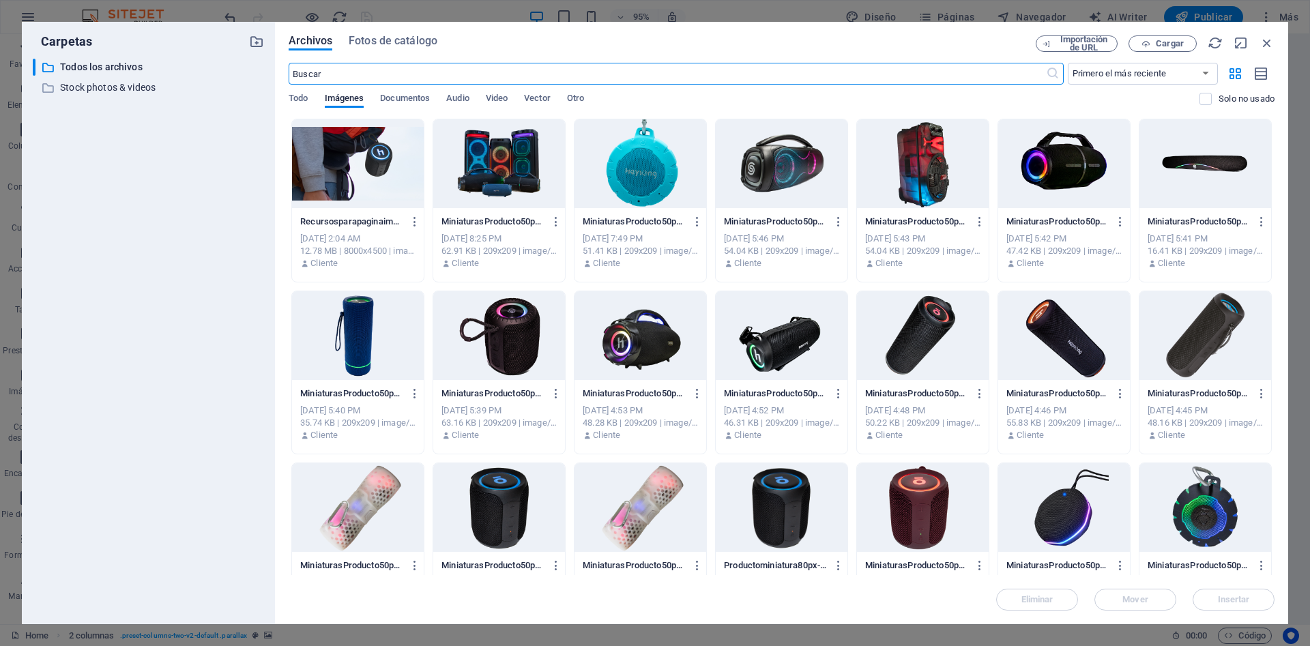
scroll to position [1377, 0]
click at [1161, 43] on span "Cargar" at bounding box center [1170, 44] width 28 height 8
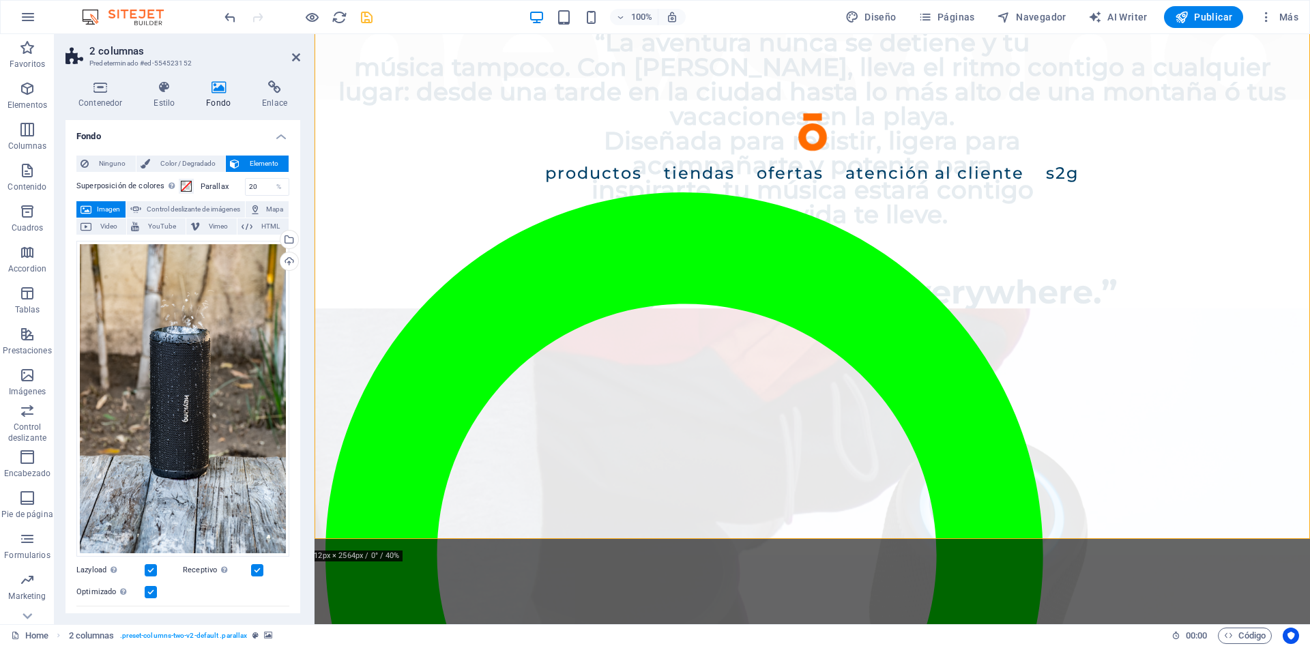
scroll to position [1342, 0]
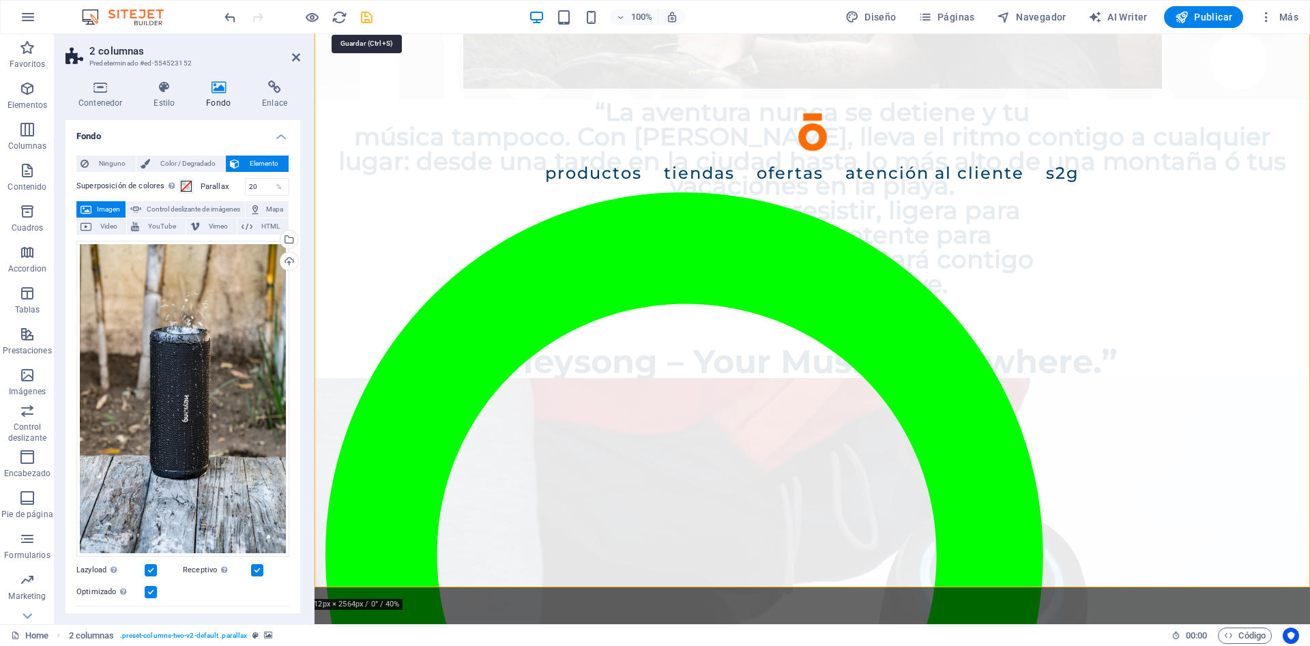
click at [366, 20] on icon "save" at bounding box center [367, 18] width 16 height 16
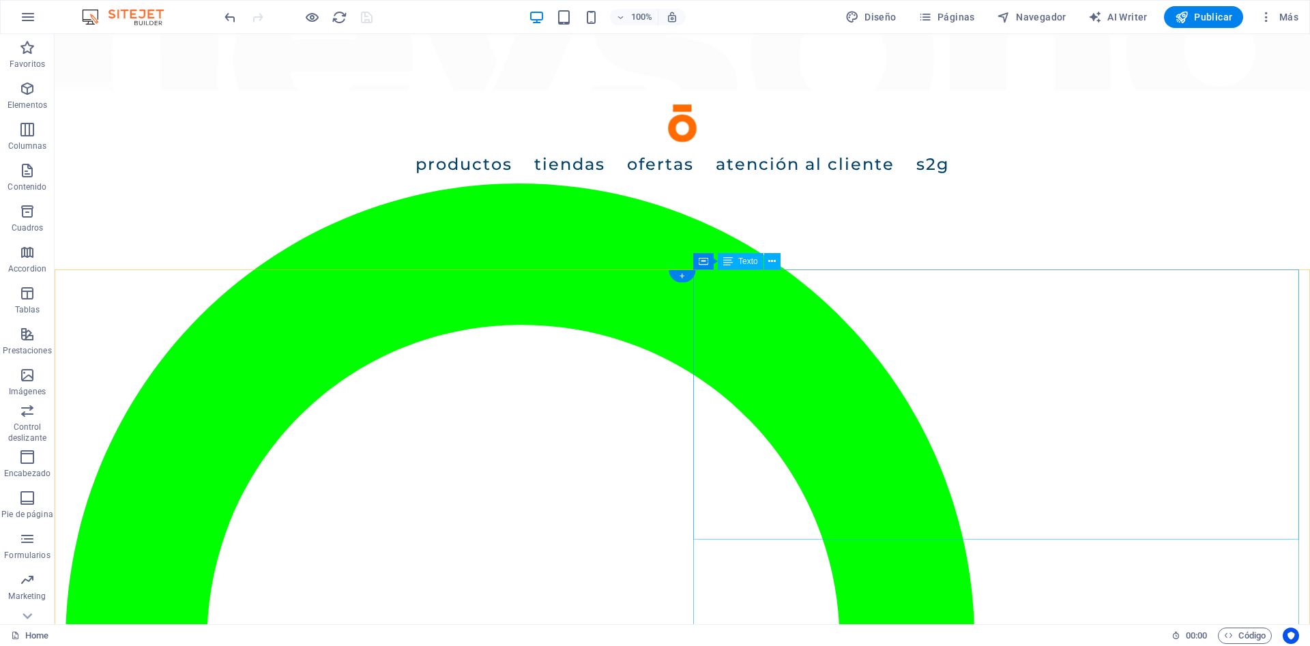
scroll to position [228, 0]
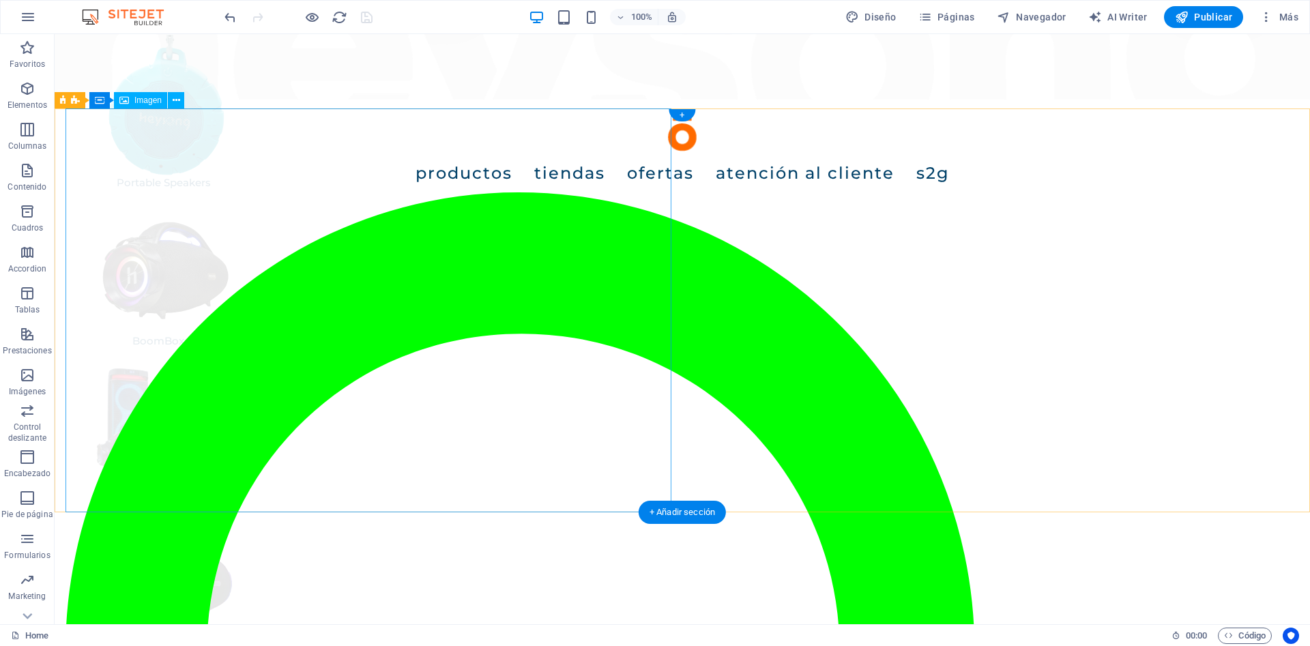
click at [145, 106] on div "Imagen" at bounding box center [140, 100] width 53 height 16
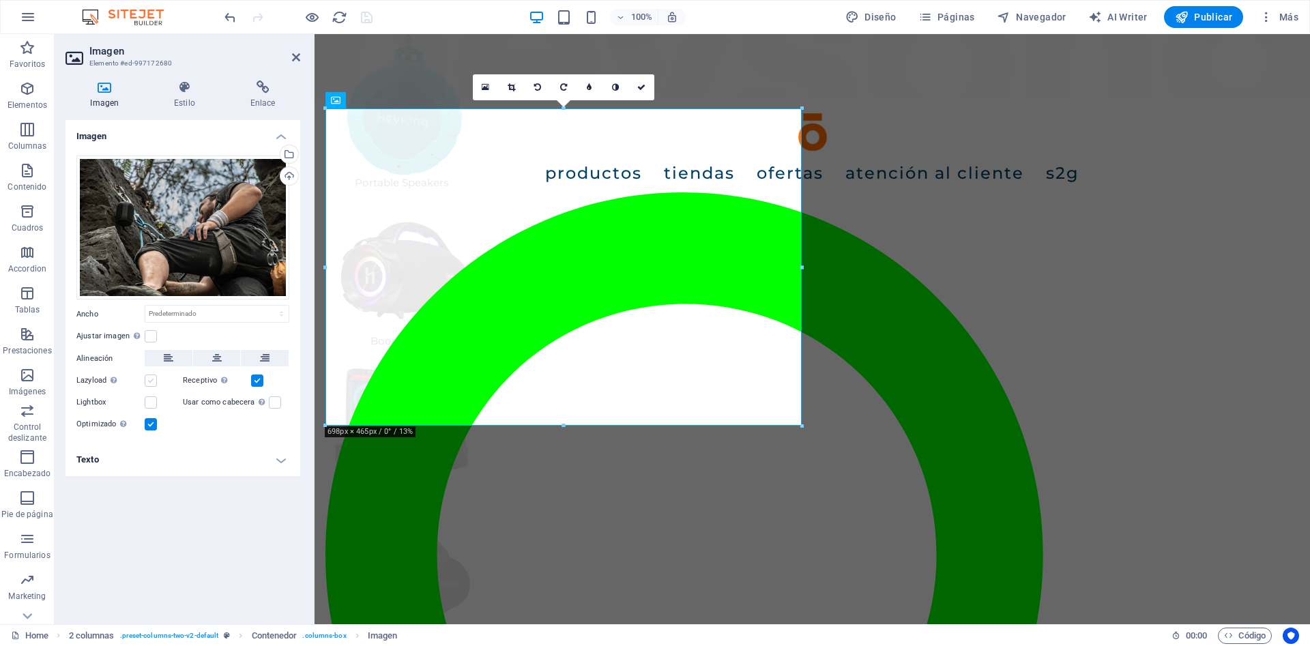
click at [147, 378] on label at bounding box center [151, 381] width 12 height 12
click at [0, 0] on input "Lazyload La carga de imágenes tras la carga de la página mejora la velocidad de…" at bounding box center [0, 0] width 0 height 0
click at [151, 338] on label at bounding box center [151, 336] width 12 height 12
click at [0, 0] on input "Ajustar imagen Ajustar imagen automáticamente a un ancho y alto fijo" at bounding box center [0, 0] width 0 height 0
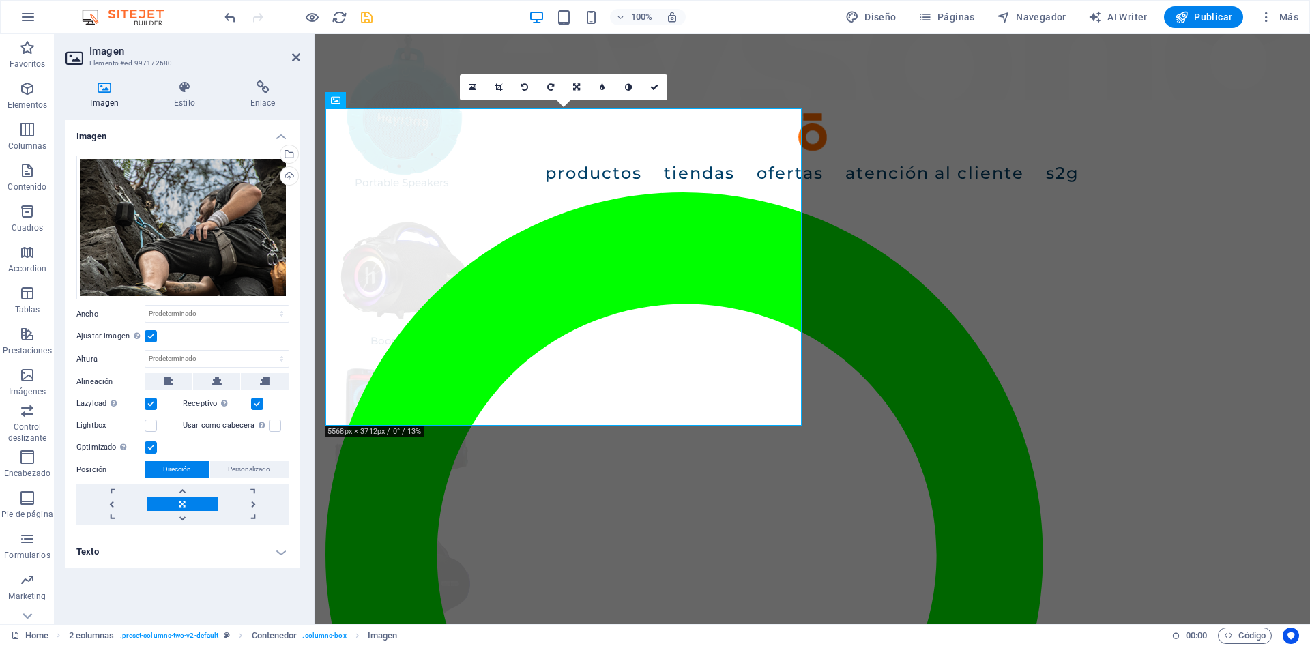
click at [151, 338] on label at bounding box center [151, 336] width 12 height 12
click at [0, 0] on input "Ajustar imagen Ajustar imagen automáticamente a un ancho y alto fijo" at bounding box center [0, 0] width 0 height 0
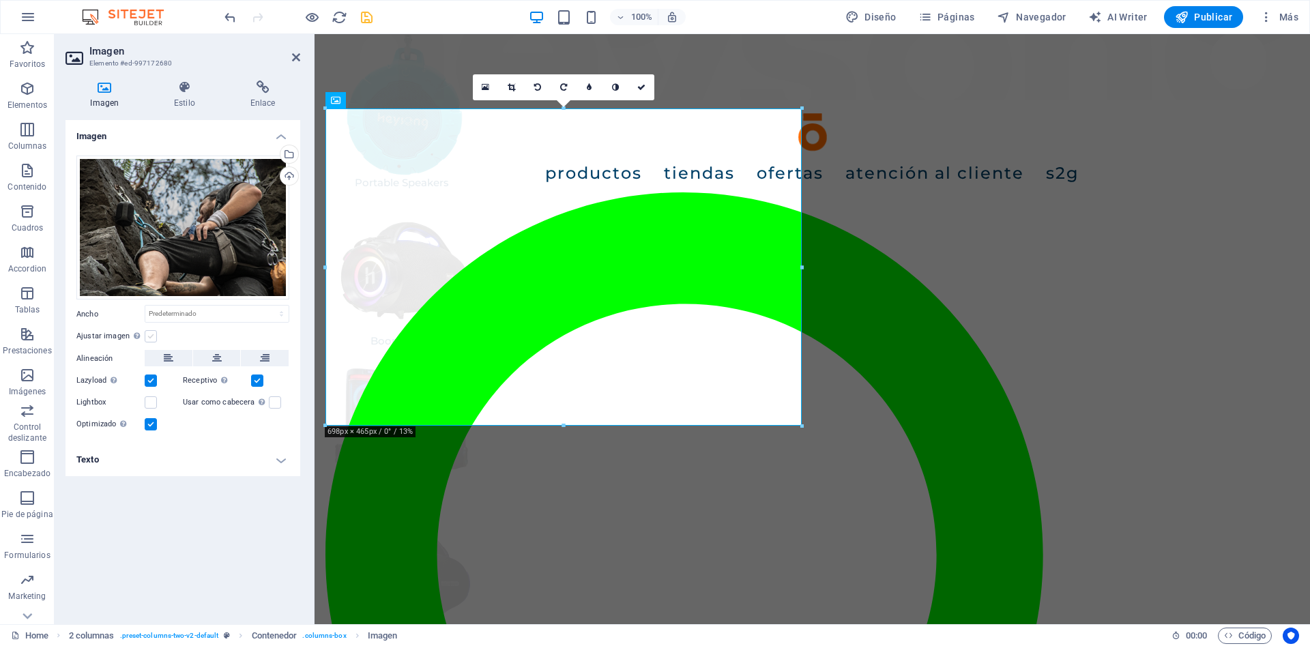
click at [151, 338] on label at bounding box center [151, 336] width 12 height 12
click at [0, 0] on input "Ajustar imagen Ajustar imagen automáticamente a un ancho y alto fijo" at bounding box center [0, 0] width 0 height 0
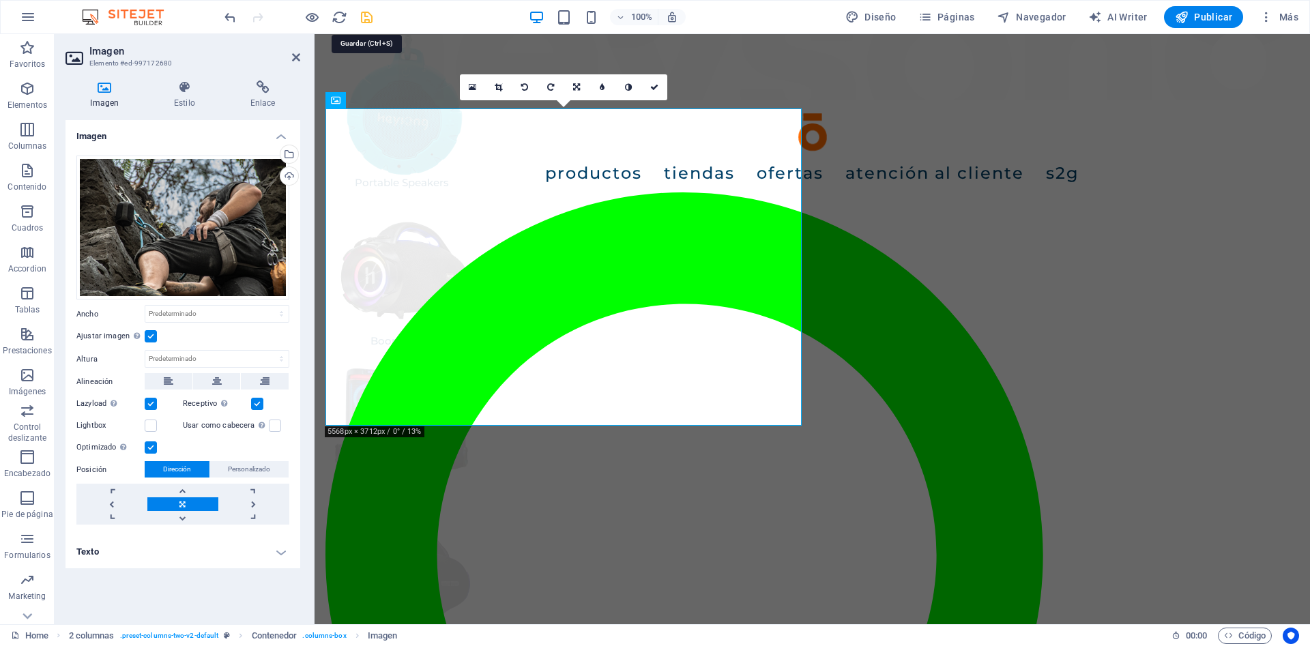
click at [365, 14] on icon "save" at bounding box center [367, 18] width 16 height 16
checkbox input "false"
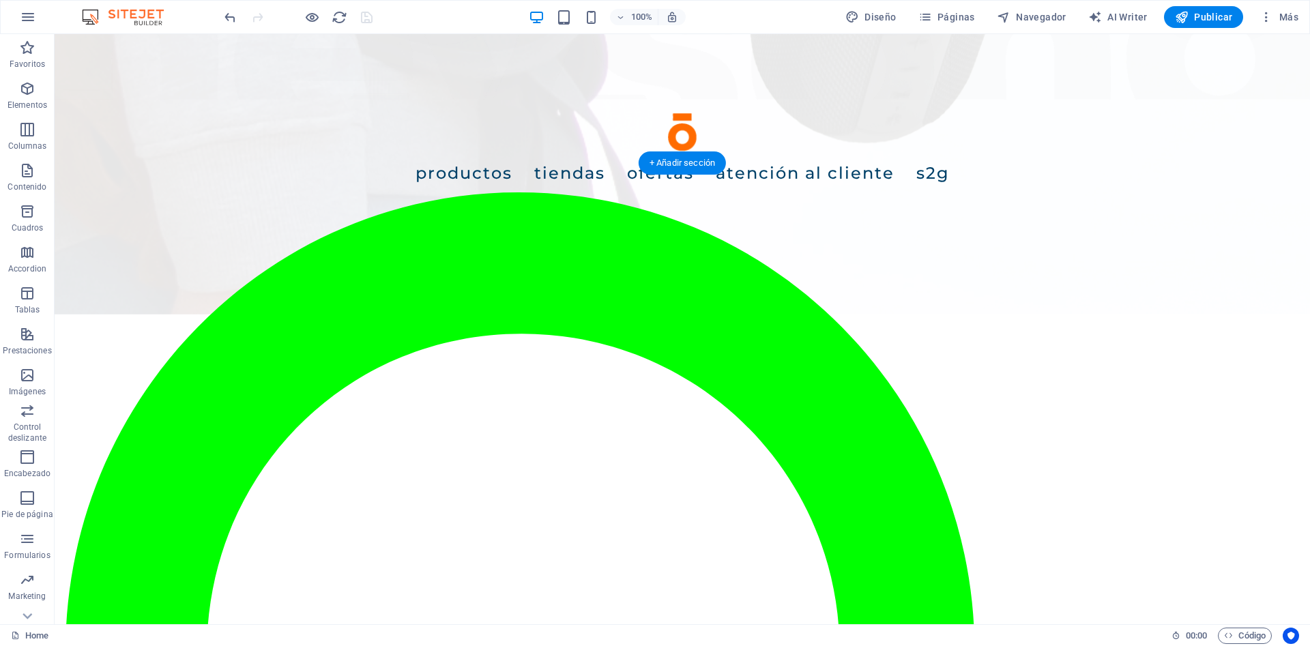
scroll to position [1898, 0]
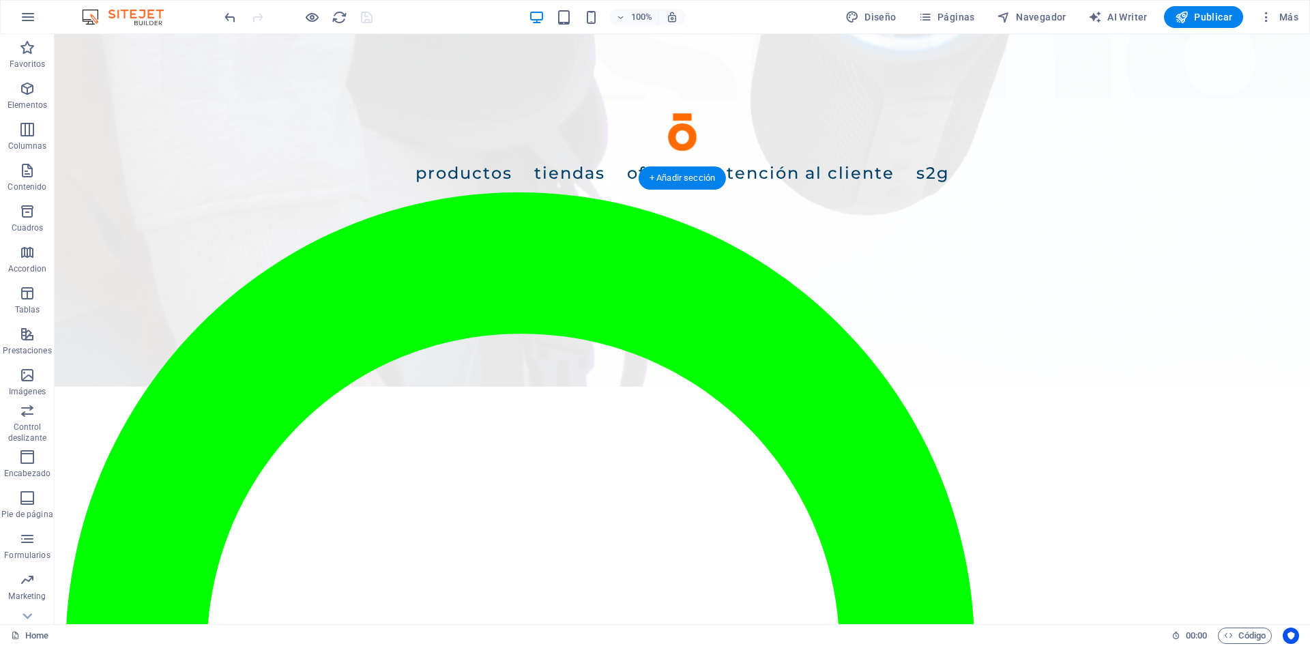
select select "%"
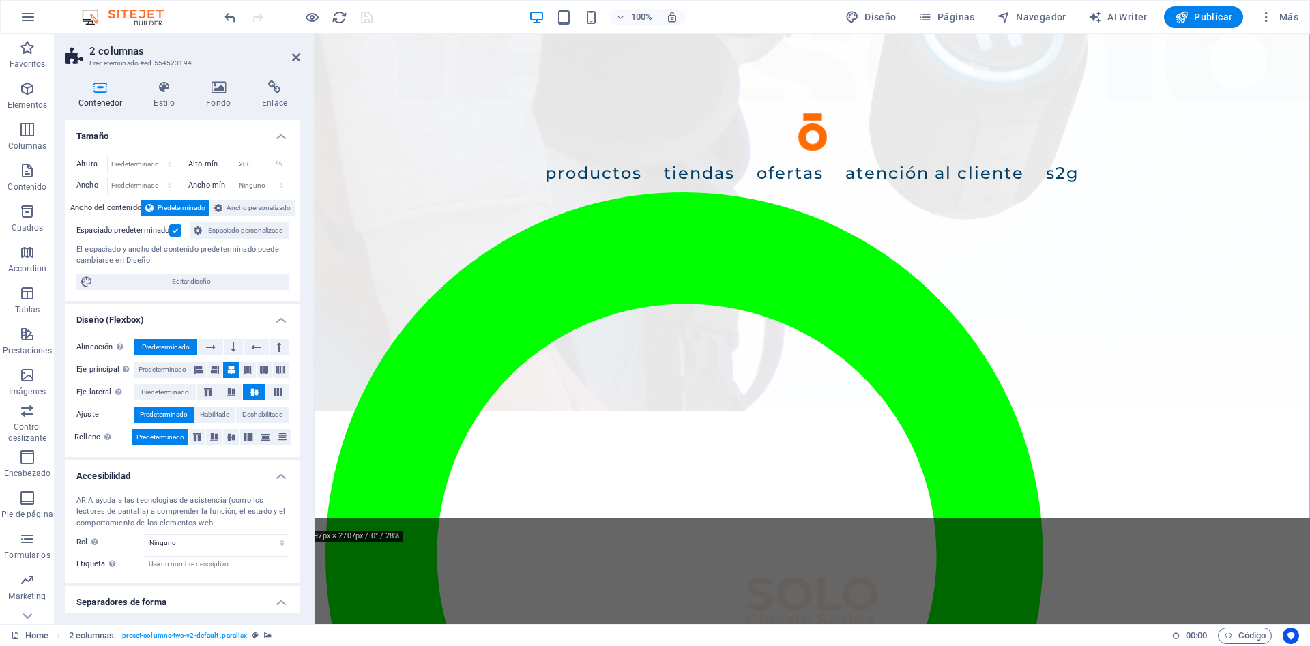
click at [221, 92] on icon at bounding box center [218, 88] width 50 height 14
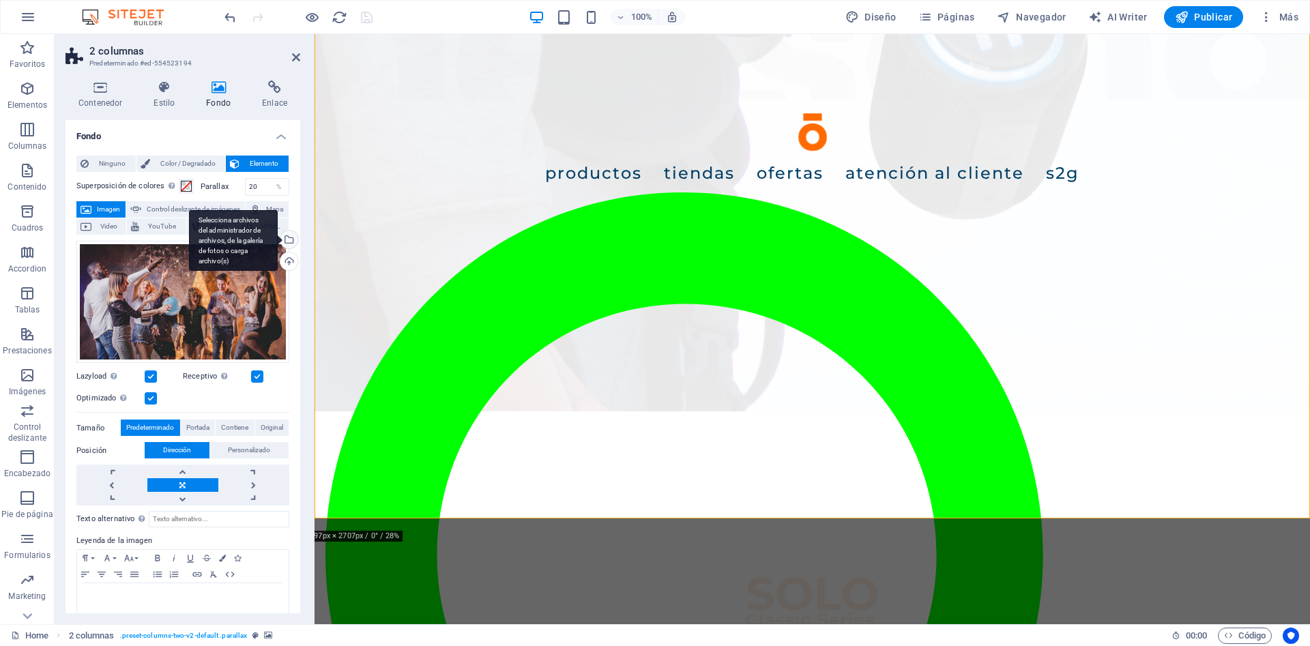
click at [289, 235] on div "Selecciona archivos del administrador de archivos, de la galería de fotos o car…" at bounding box center [288, 241] width 20 height 20
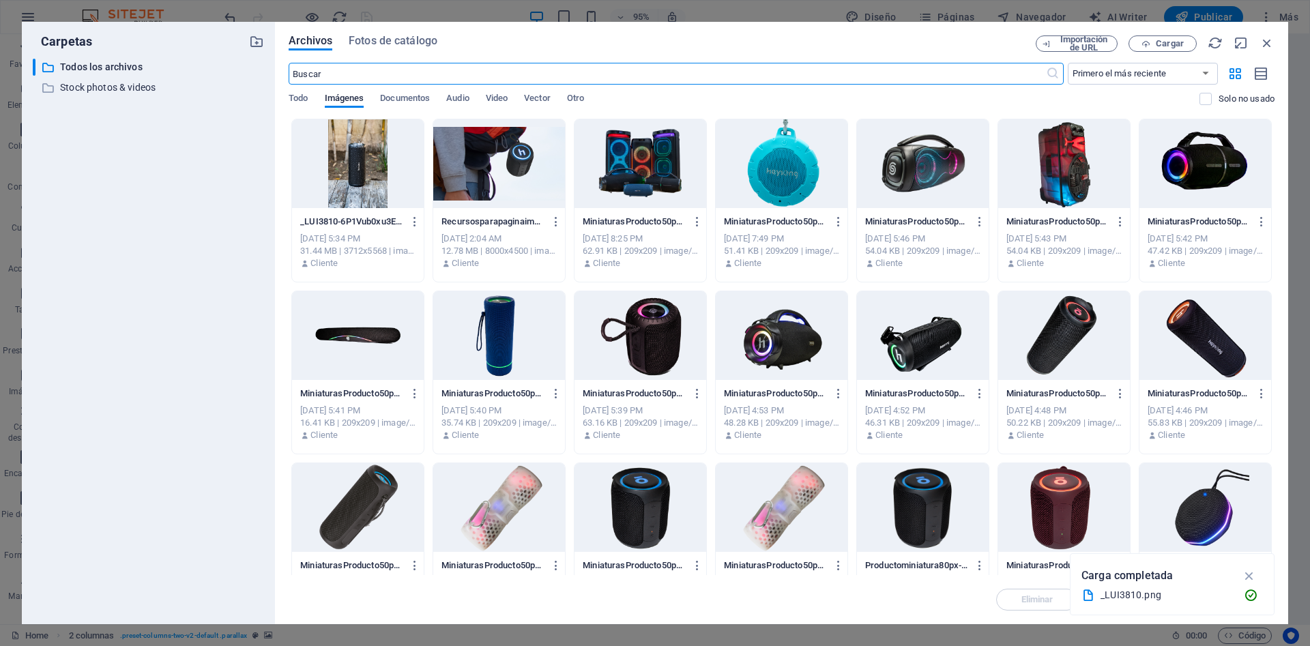
scroll to position [1941, 0]
click at [1173, 40] on span "Cargar" at bounding box center [1170, 44] width 28 height 8
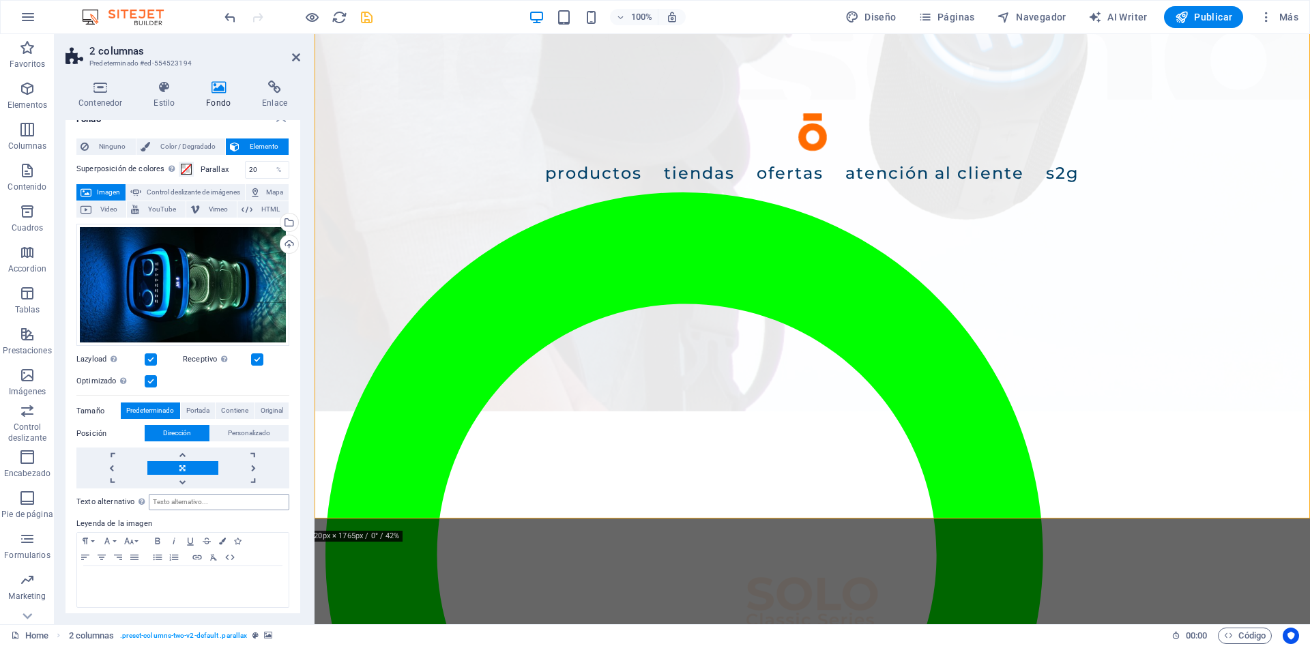
scroll to position [23, 0]
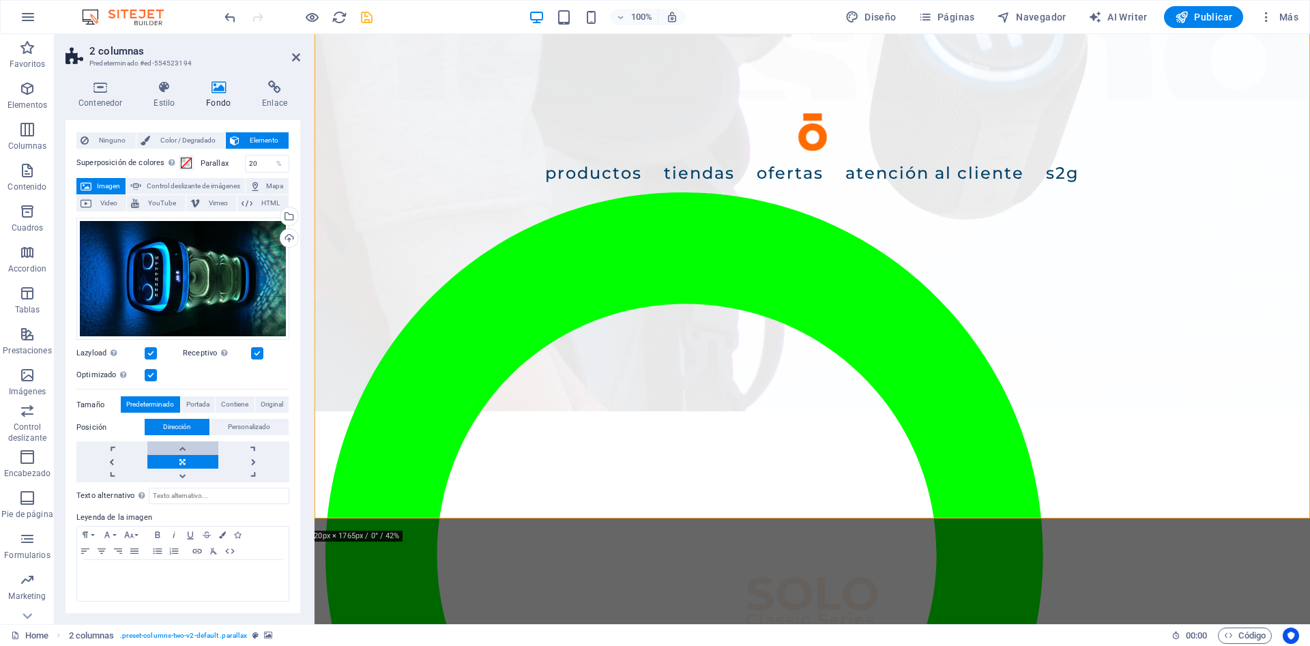
click at [175, 448] on link at bounding box center [182, 449] width 71 height 14
click at [191, 464] on link at bounding box center [182, 462] width 71 height 14
click at [256, 356] on label at bounding box center [257, 353] width 12 height 12
click at [0, 0] on input "Receptivo Automáticamente cargar tamaños optimizados de smartphone e imagen ret…" at bounding box center [0, 0] width 0 height 0
click at [258, 354] on label at bounding box center [257, 353] width 12 height 12
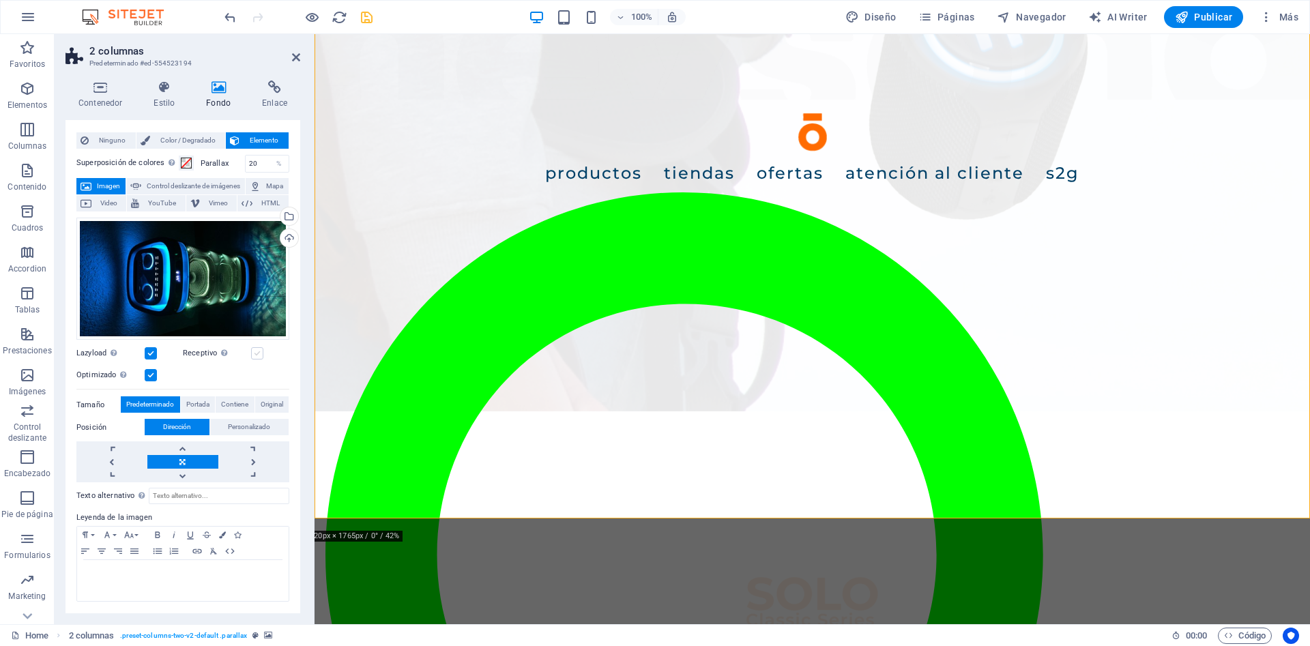
click at [0, 0] on input "Receptivo Automáticamente cargar tamaños optimizados de smartphone e imagen ret…" at bounding box center [0, 0] width 0 height 0
click at [278, 218] on div "Selecciona archivos del administrador de archivos, de la galería de fotos o car…" at bounding box center [233, 217] width 89 height 61
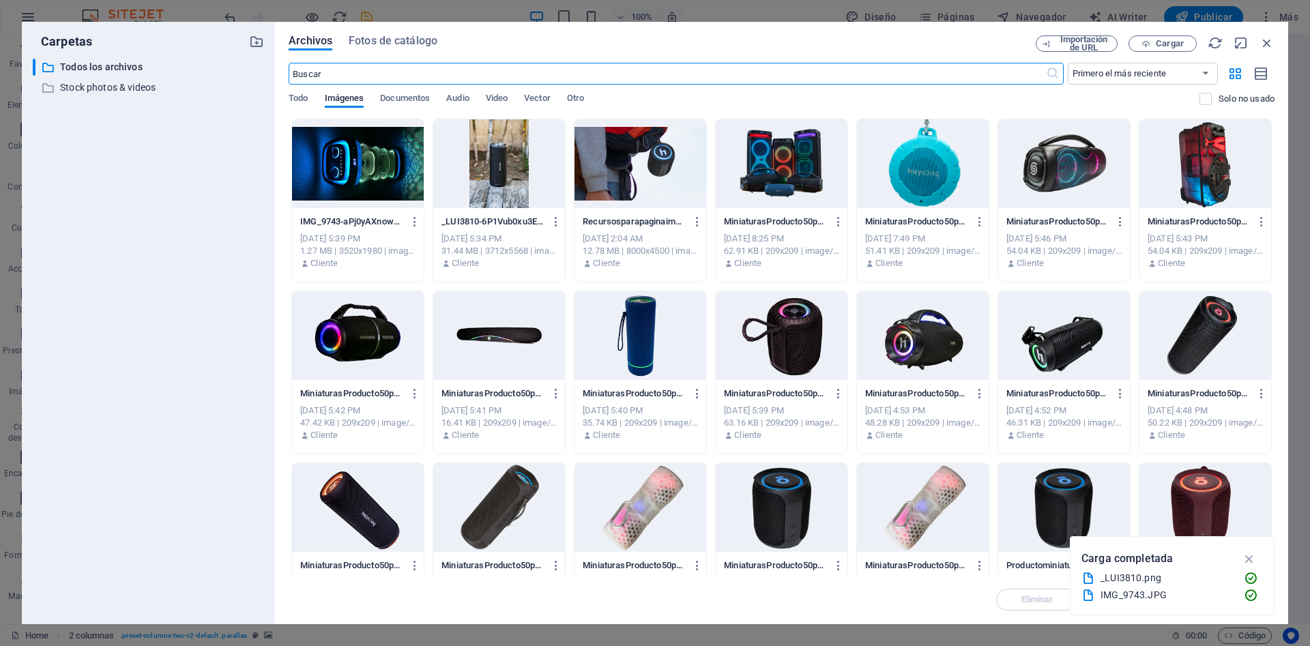
scroll to position [1941, 0]
click at [1168, 38] on button "Cargar" at bounding box center [1163, 43] width 68 height 16
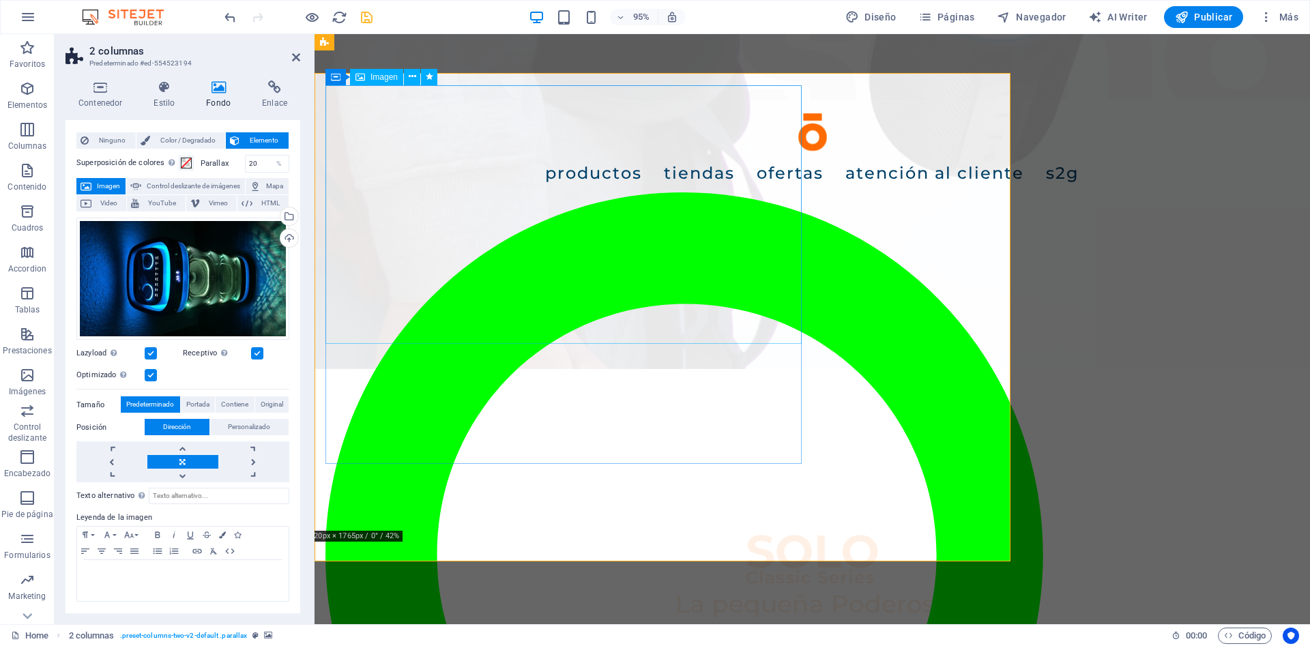
scroll to position [1898, 0]
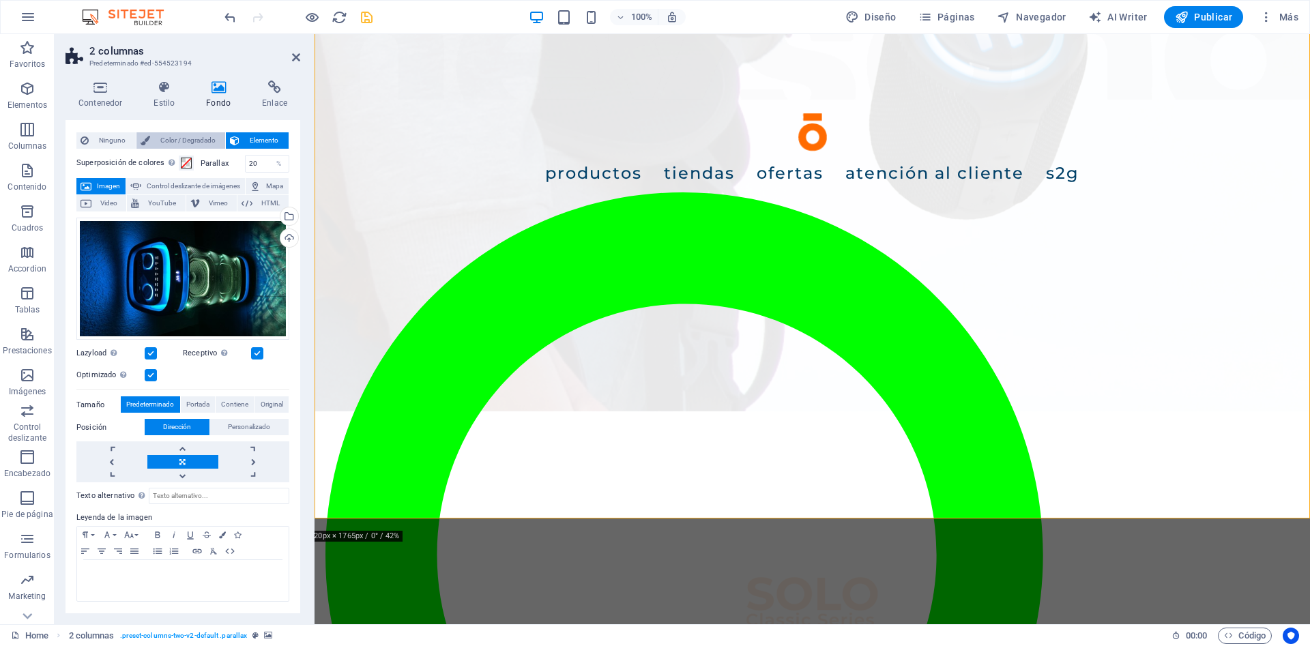
click at [200, 144] on span "Color / Degradado" at bounding box center [188, 140] width 68 height 16
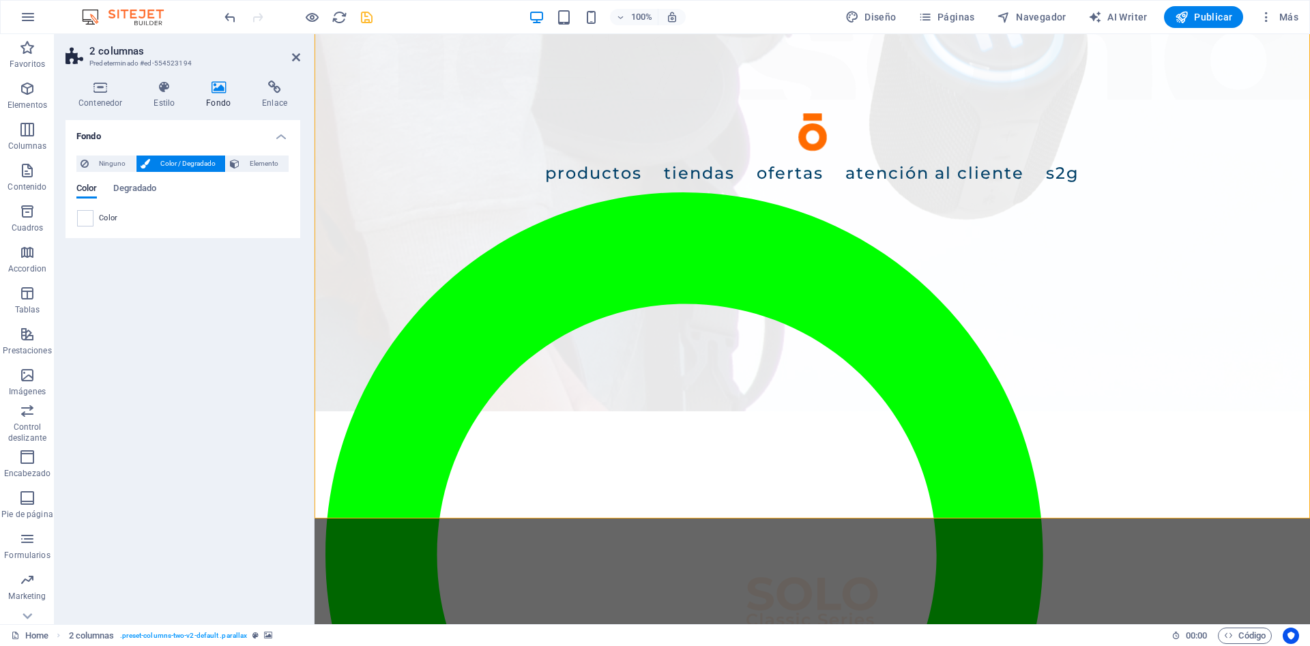
scroll to position [0, 0]
click at [130, 302] on div "Fondo Ninguno Color / Degradado Elemento Estirar fondo a ancho completo Superpo…" at bounding box center [183, 366] width 235 height 493
drag, startPoint x: 362, startPoint y: 16, endPoint x: 308, endPoint y: 8, distance: 55.3
click at [362, 16] on icon "save" at bounding box center [367, 18] width 16 height 16
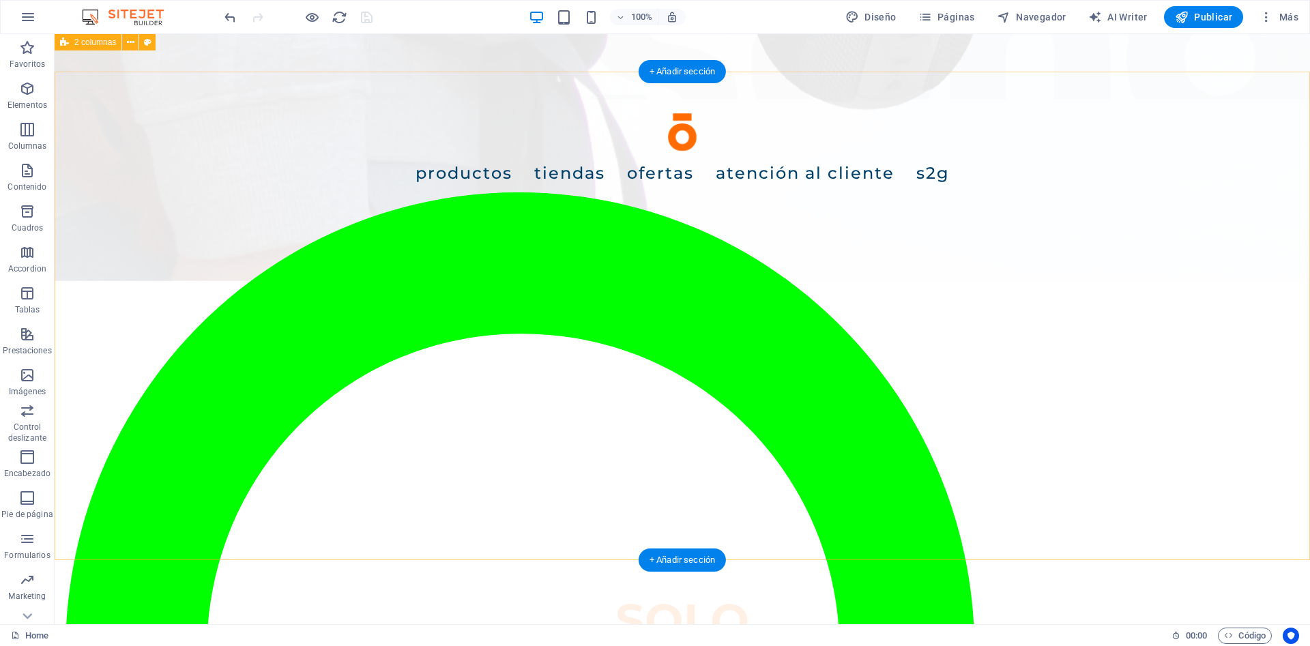
scroll to position [1976, 0]
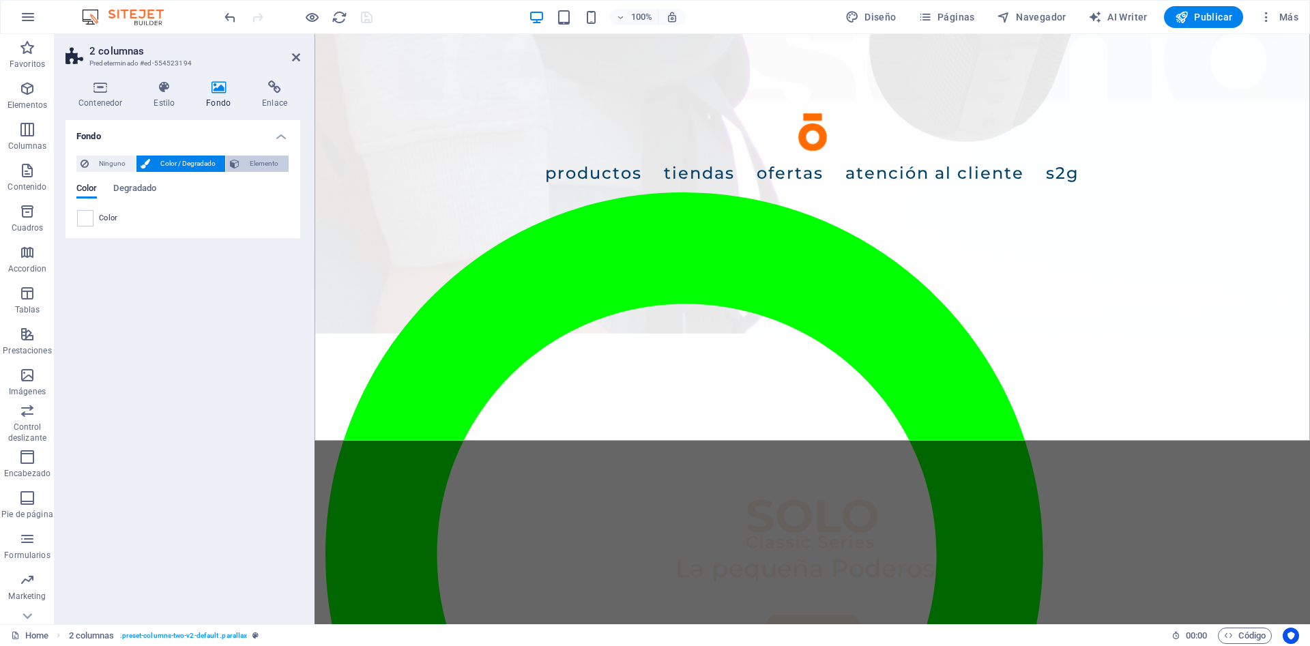
click at [279, 167] on span "Elemento" at bounding box center [264, 164] width 41 height 16
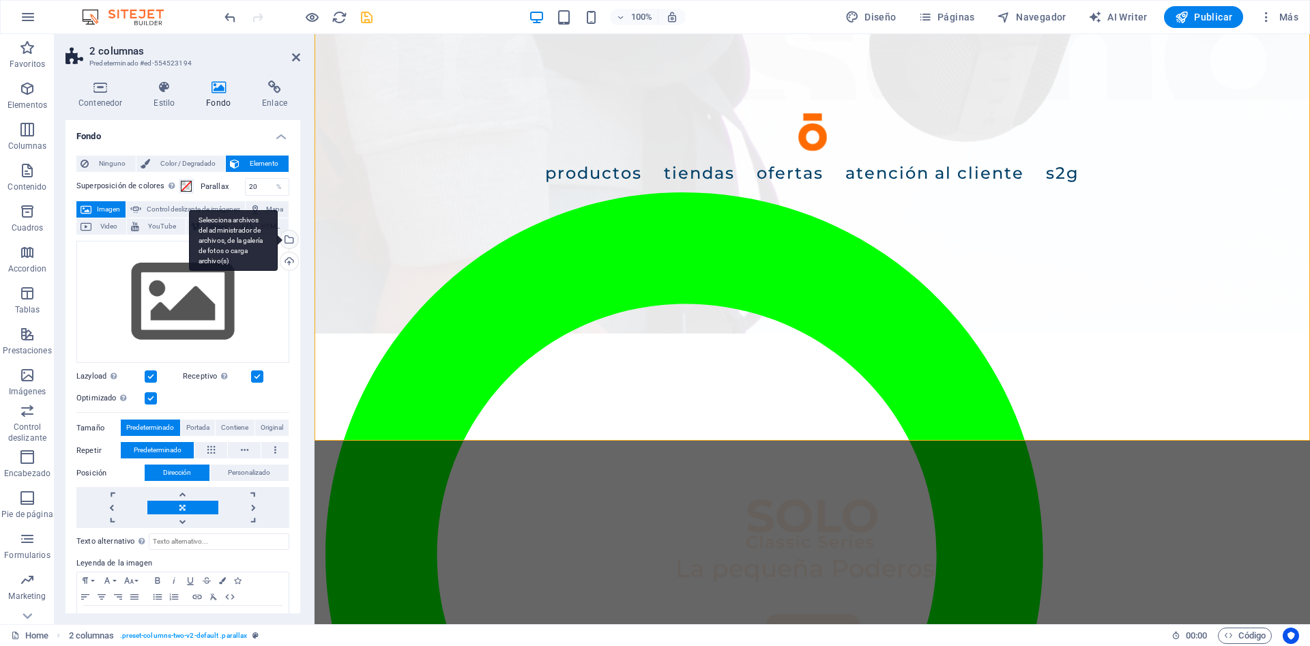
click at [278, 242] on div "Selecciona archivos del administrador de archivos, de la galería de fotos o car…" at bounding box center [233, 240] width 89 height 61
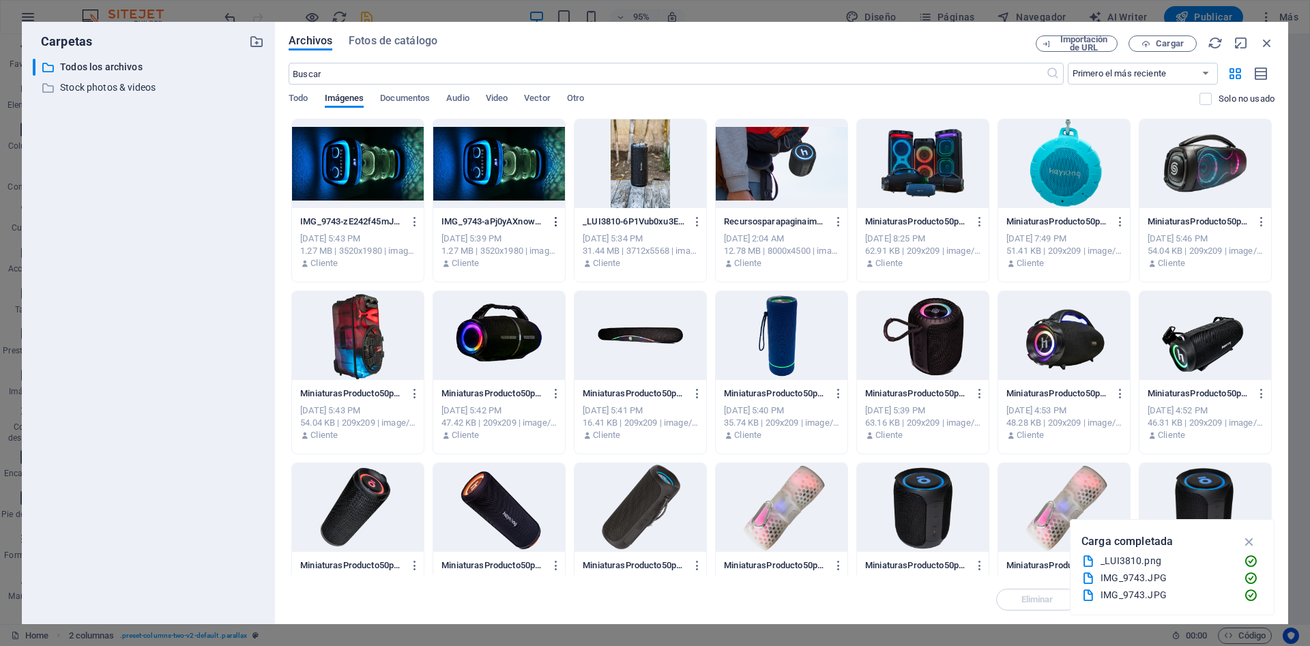
click at [553, 218] on icon "button" at bounding box center [556, 222] width 13 height 12
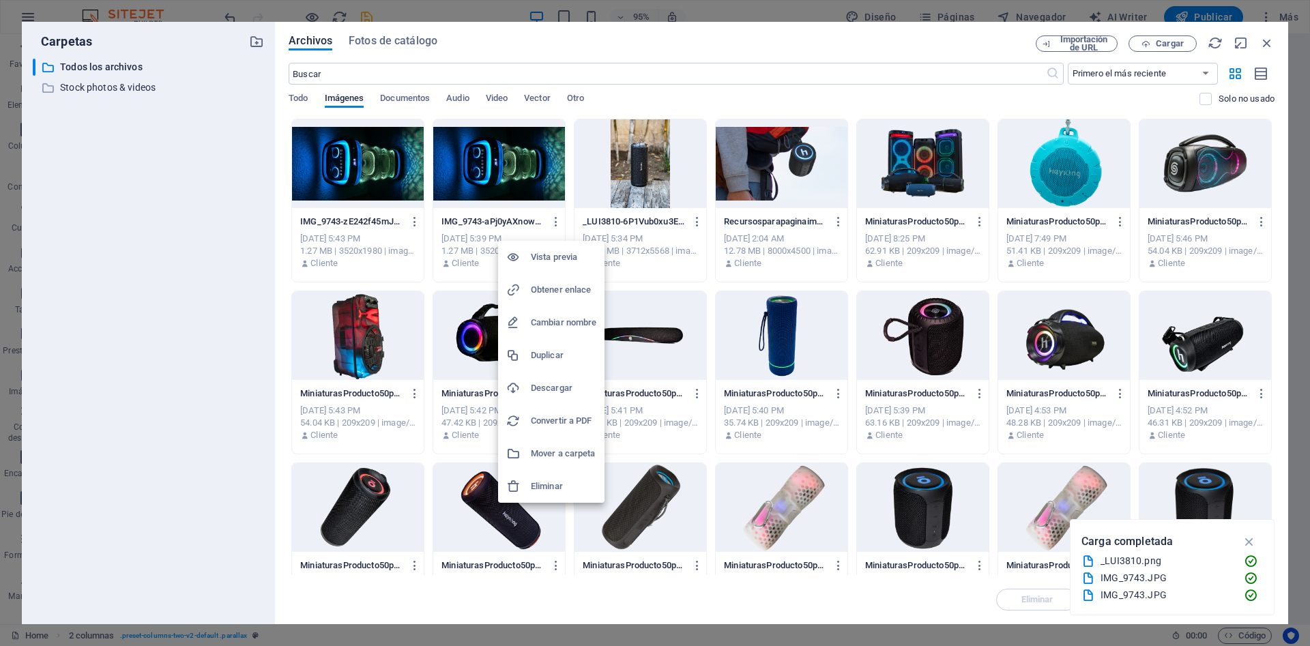
click at [547, 482] on h6 "Eliminar" at bounding box center [564, 486] width 66 height 16
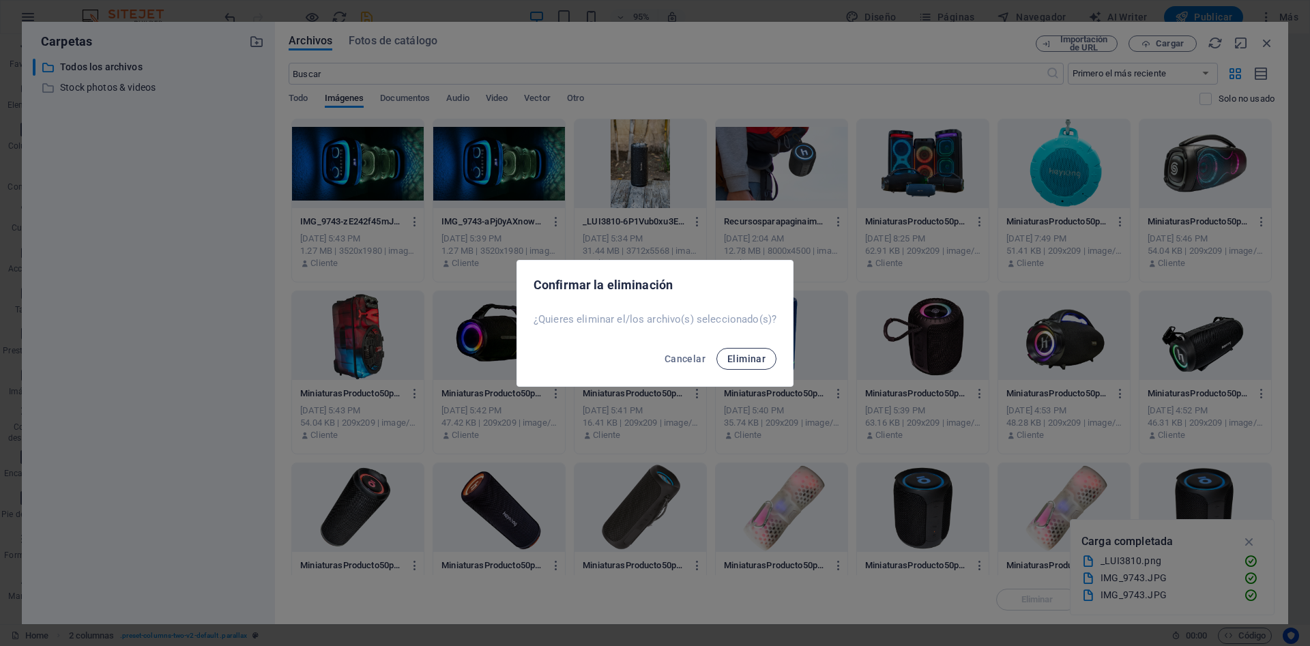
click at [732, 353] on span "Eliminar" at bounding box center [746, 358] width 38 height 11
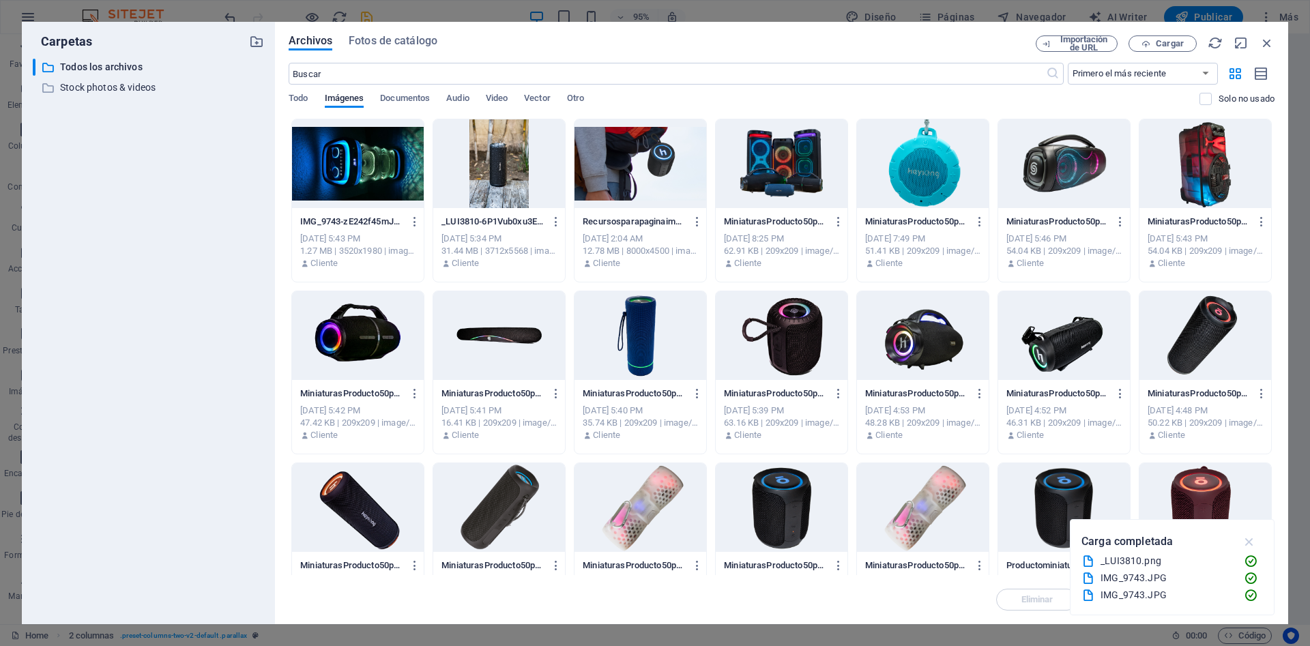
click at [1258, 543] on button "button" at bounding box center [1249, 542] width 27 height 22
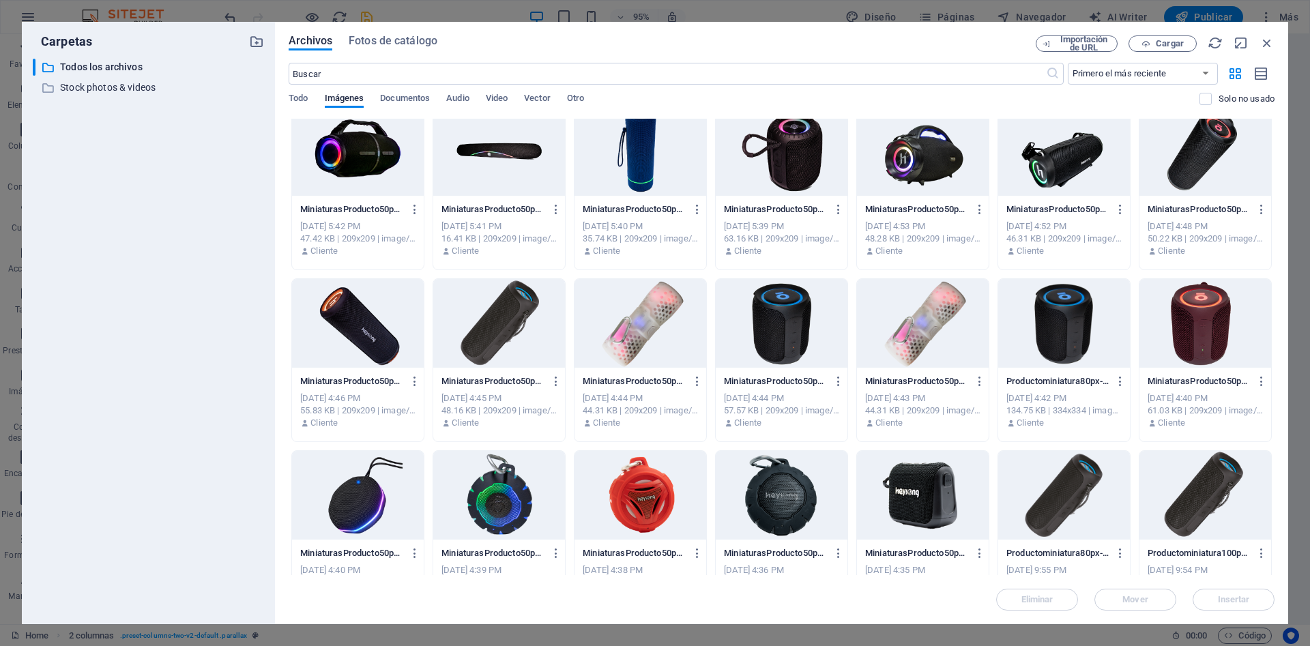
scroll to position [0, 0]
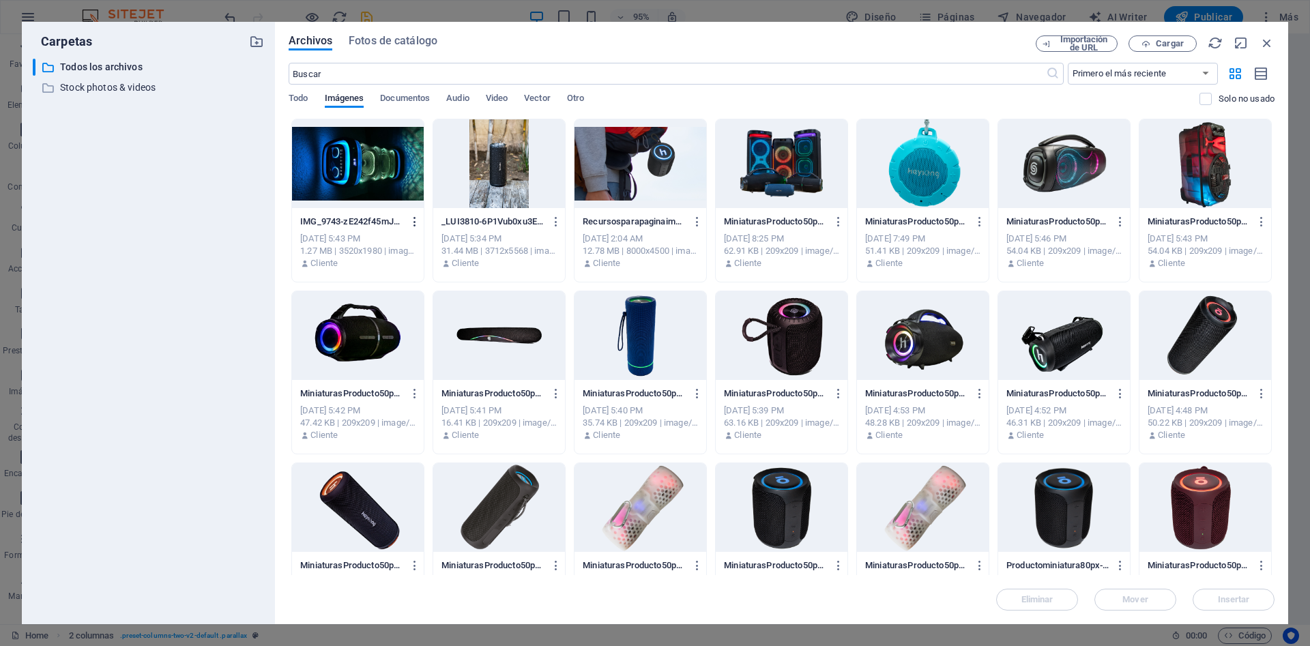
click at [414, 219] on icon "button" at bounding box center [415, 222] width 13 height 12
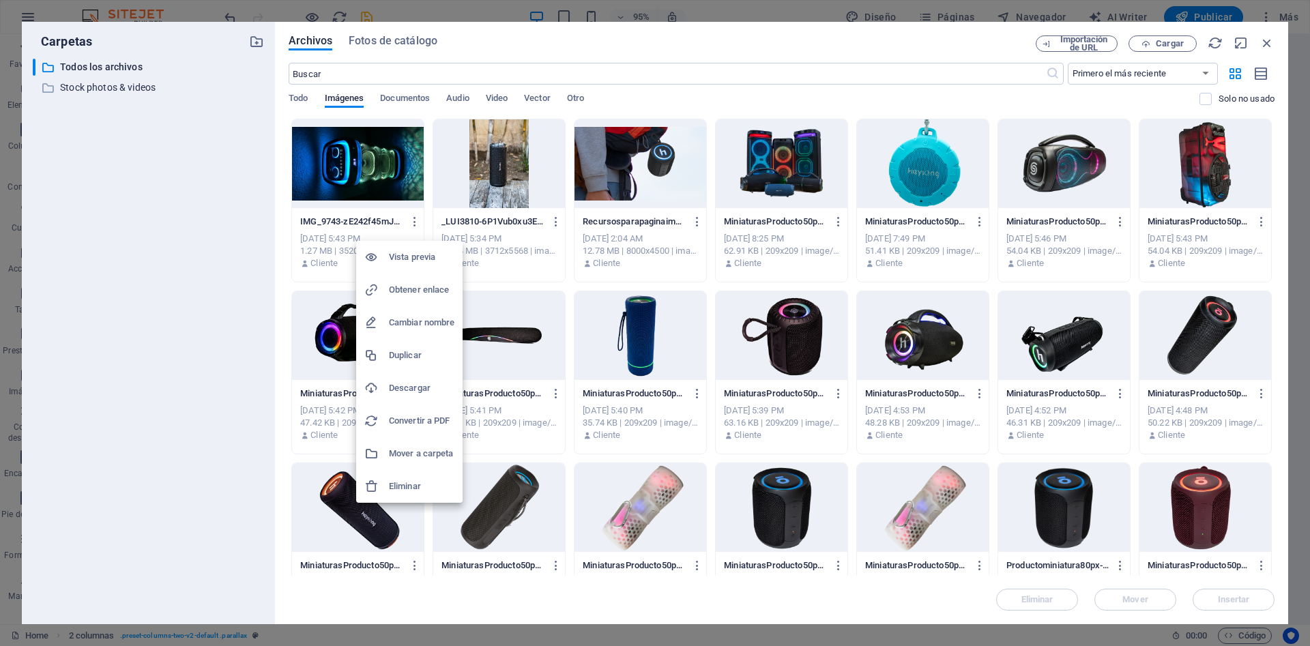
click at [418, 488] on h6 "Eliminar" at bounding box center [422, 486] width 66 height 16
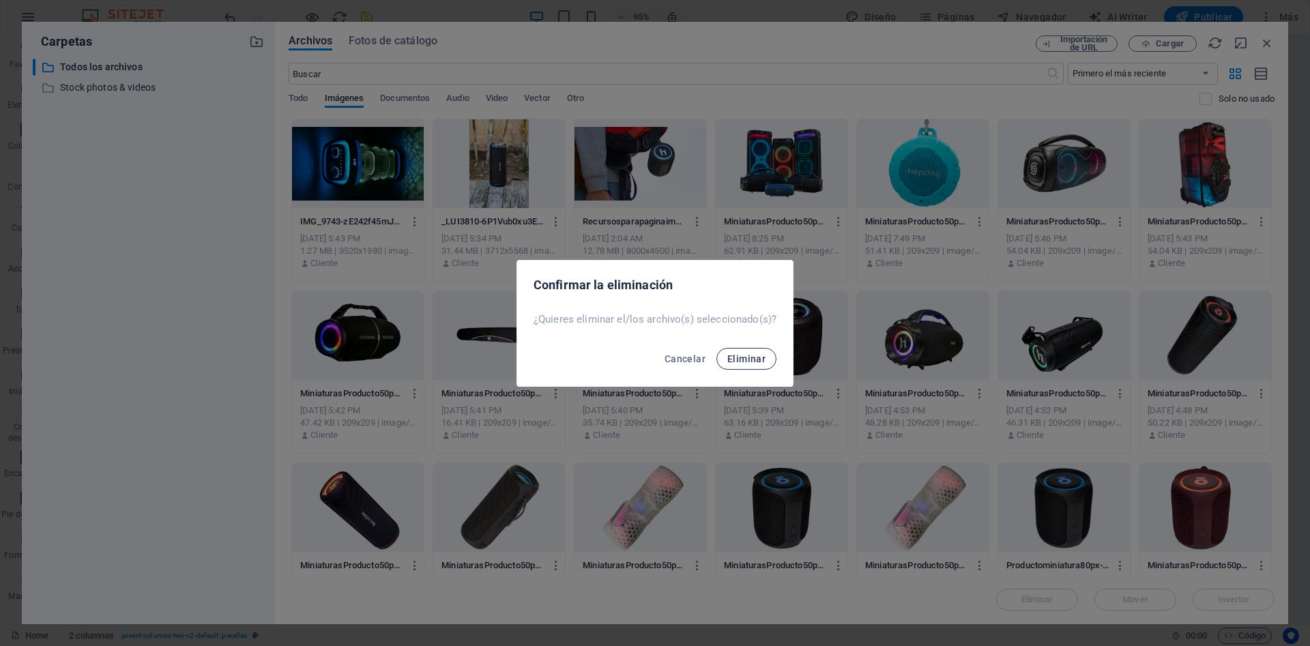
click at [743, 360] on span "Eliminar" at bounding box center [746, 358] width 38 height 11
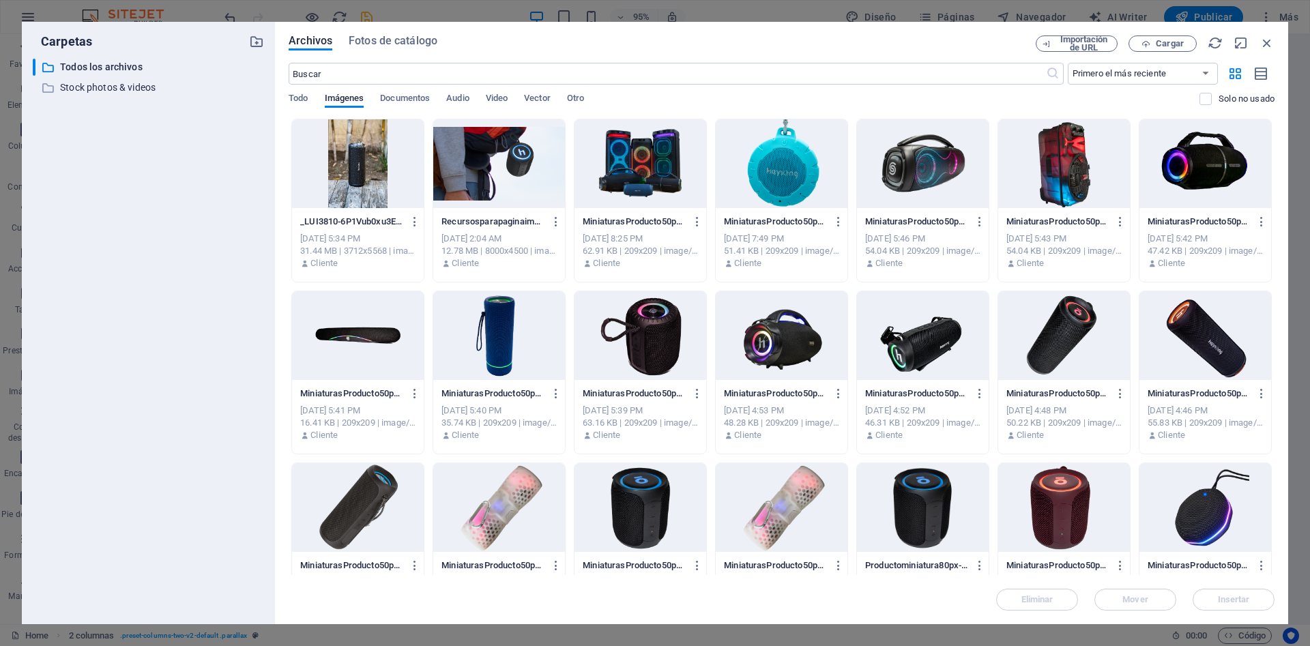
click at [1144, 33] on div "Archivos Fotos de catálogo Importación de URL Cargar ​ Primero el más reciente …" at bounding box center [781, 323] width 1013 height 603
click at [1144, 40] on icon "button" at bounding box center [1146, 44] width 9 height 9
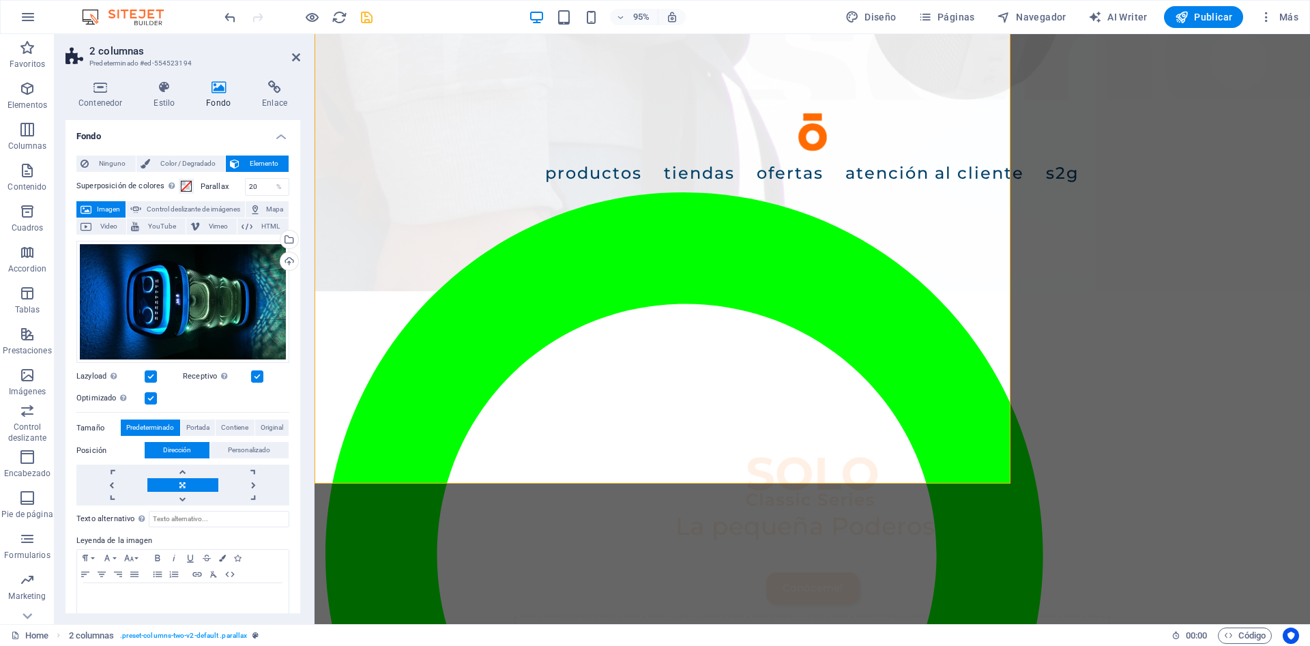
scroll to position [1976, 0]
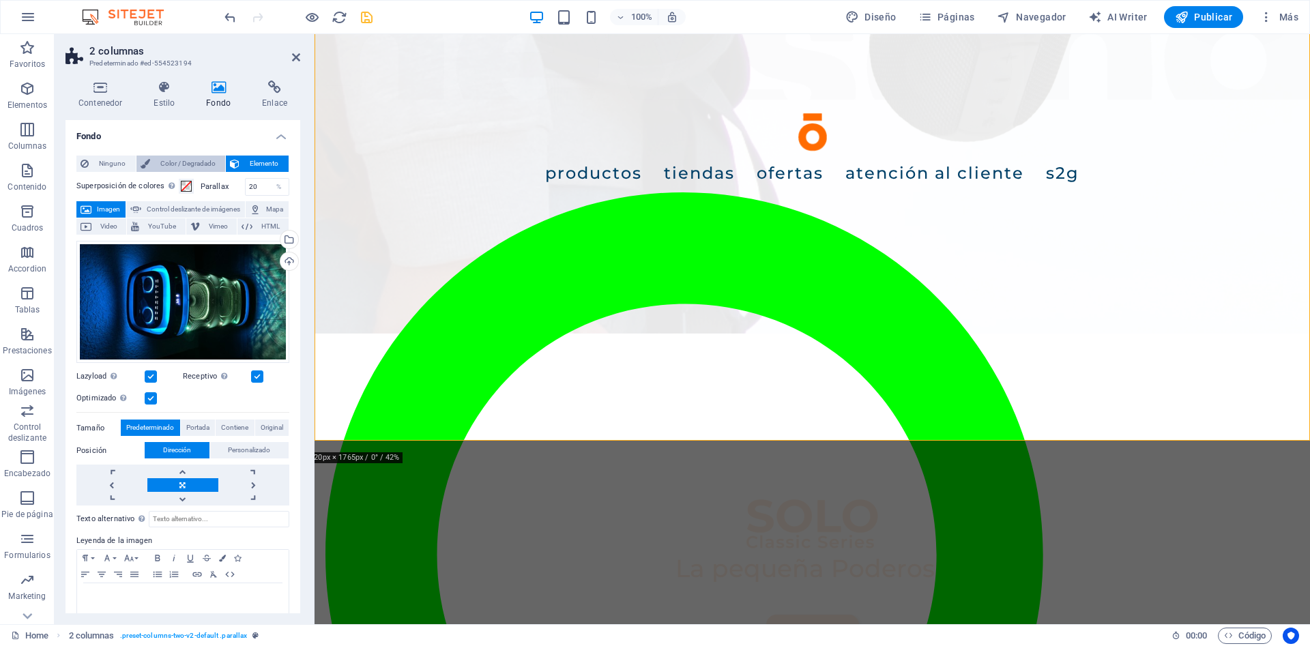
drag, startPoint x: 200, startPoint y: 158, endPoint x: 11, endPoint y: 242, distance: 206.8
click at [200, 158] on span "Color / Degradado" at bounding box center [188, 164] width 68 height 16
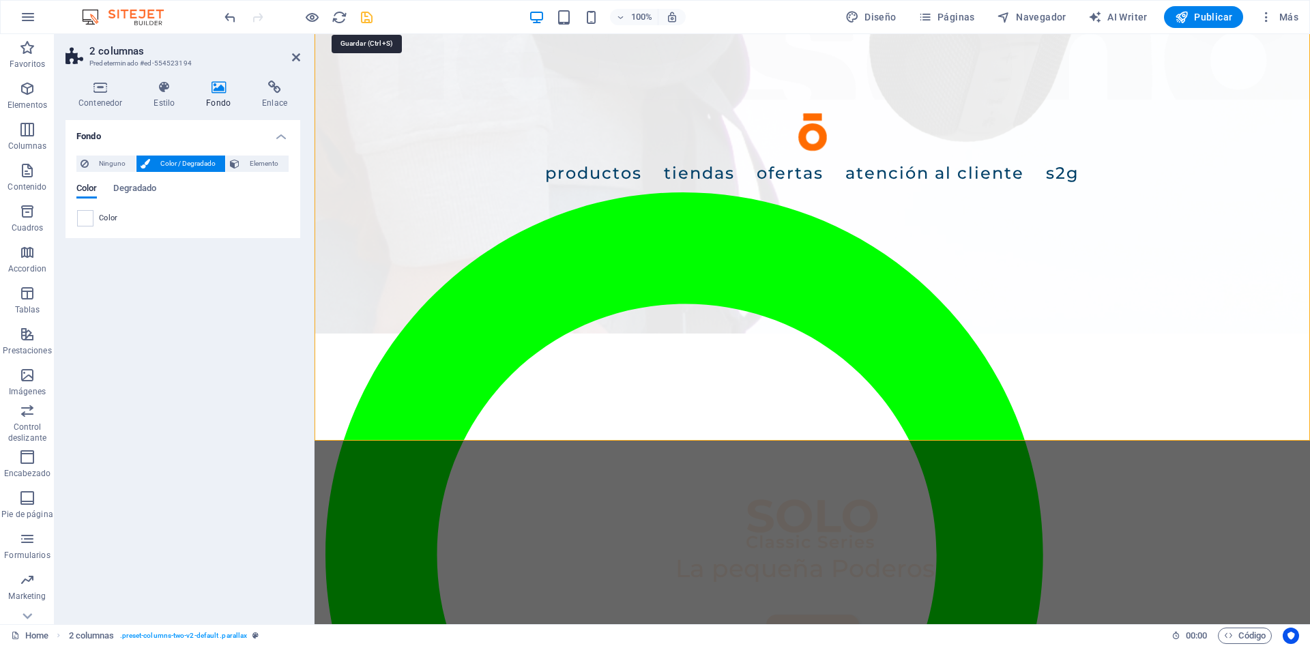
click at [371, 22] on icon "save" at bounding box center [367, 18] width 16 height 16
checkbox input "false"
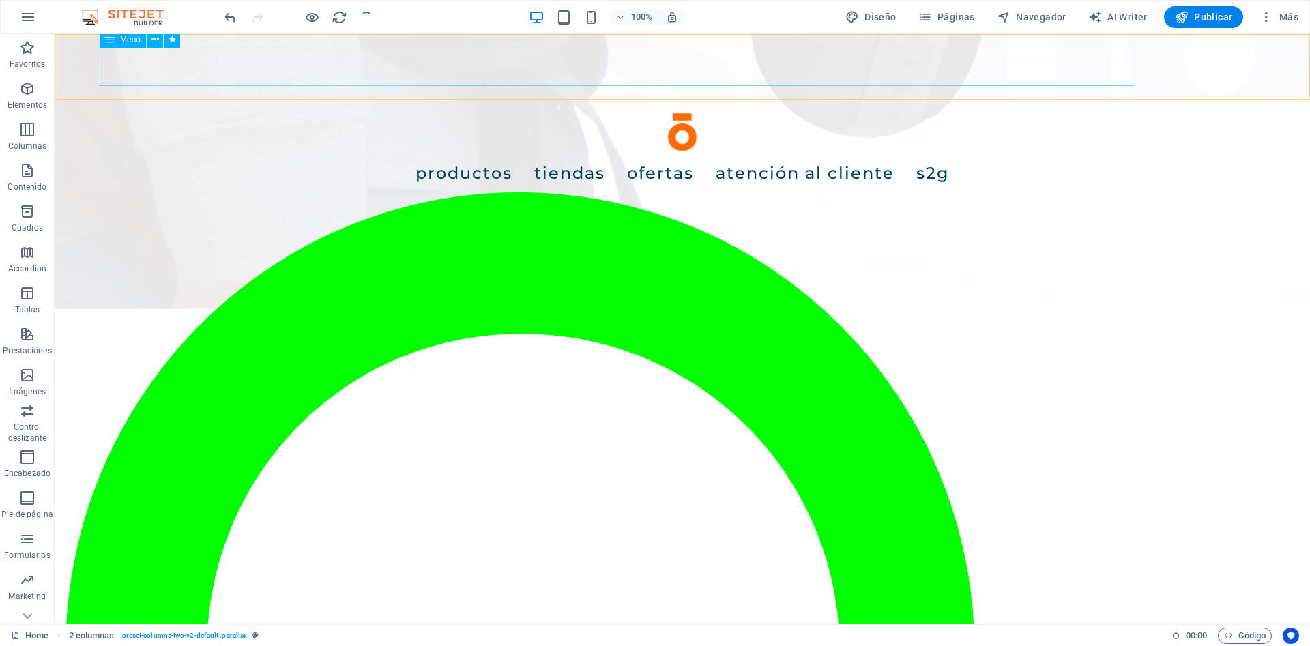
scroll to position [2124, 0]
